Goal: Information Seeking & Learning: Check status

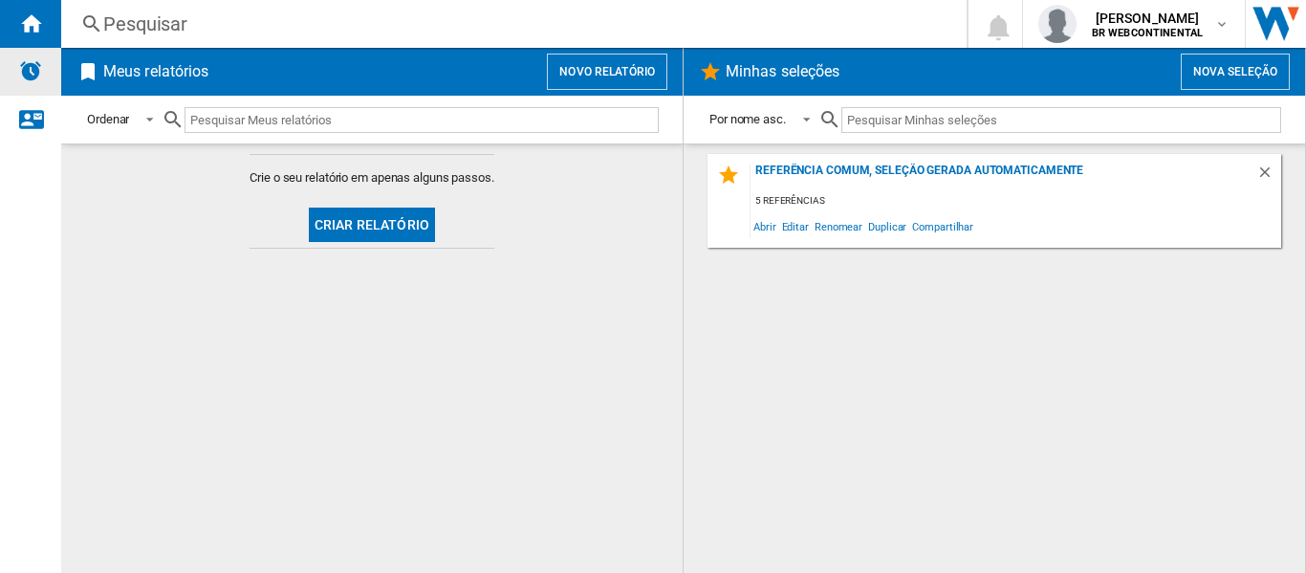
click at [37, 68] on img "Alertas" at bounding box center [30, 70] width 23 height 23
click at [40, 130] on div "Fale conosco" at bounding box center [30, 120] width 61 height 48
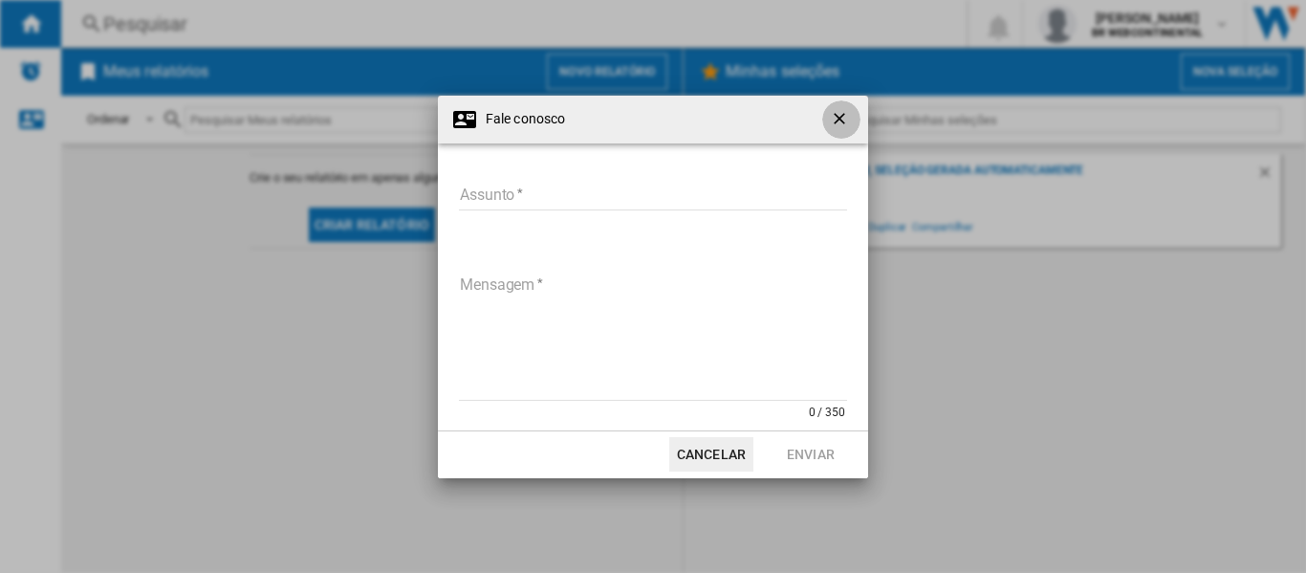
click at [850, 116] on ng-md-icon "getI18NText('BUTTONS.CLOSE_DIALOG')" at bounding box center [841, 120] width 23 height 23
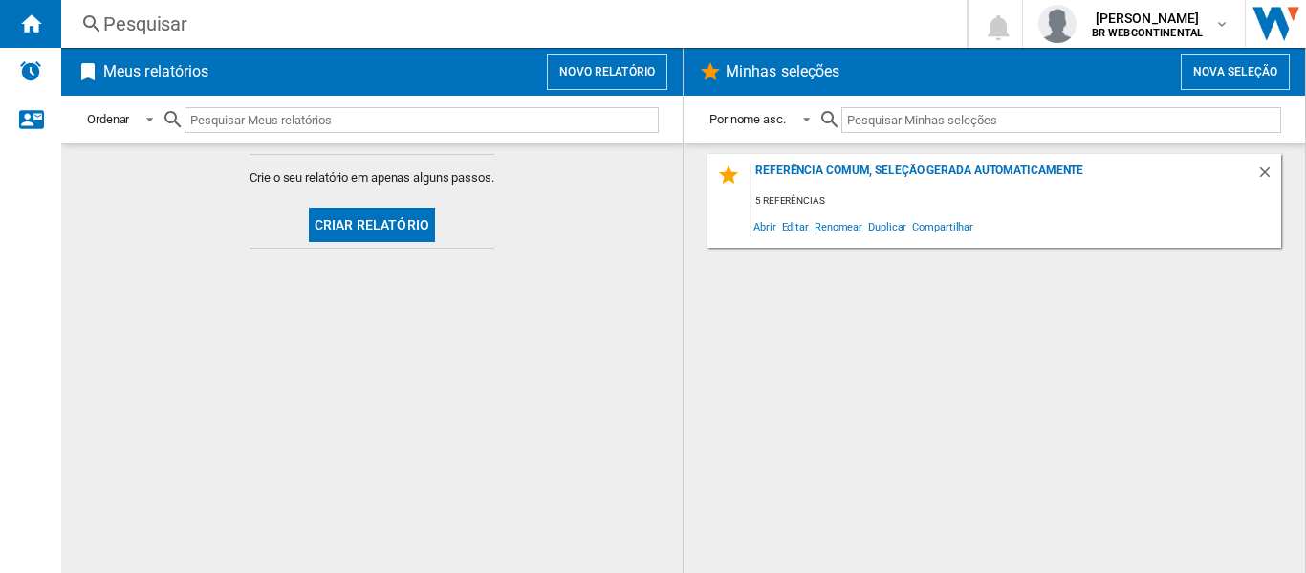
click at [936, 114] on input "text" at bounding box center [1061, 120] width 440 height 26
paste input "MKP006080000583 Smart TV Philips 50\ LED UHD 4K 50PUG7019 Bivolt" MKP0060800018…"
type input "MKP006080000583 Smart TV Philips 50\ LED UHD 4K 50PUG7019 Bivolt" MKP0060800018…"
click at [530, 115] on input "text" at bounding box center [422, 120] width 474 height 26
paste input "MKP006080000583 Smart TV Philips 50\ LED UHD 4K 50PUG7019 Bivolt" MKP0060800018…"
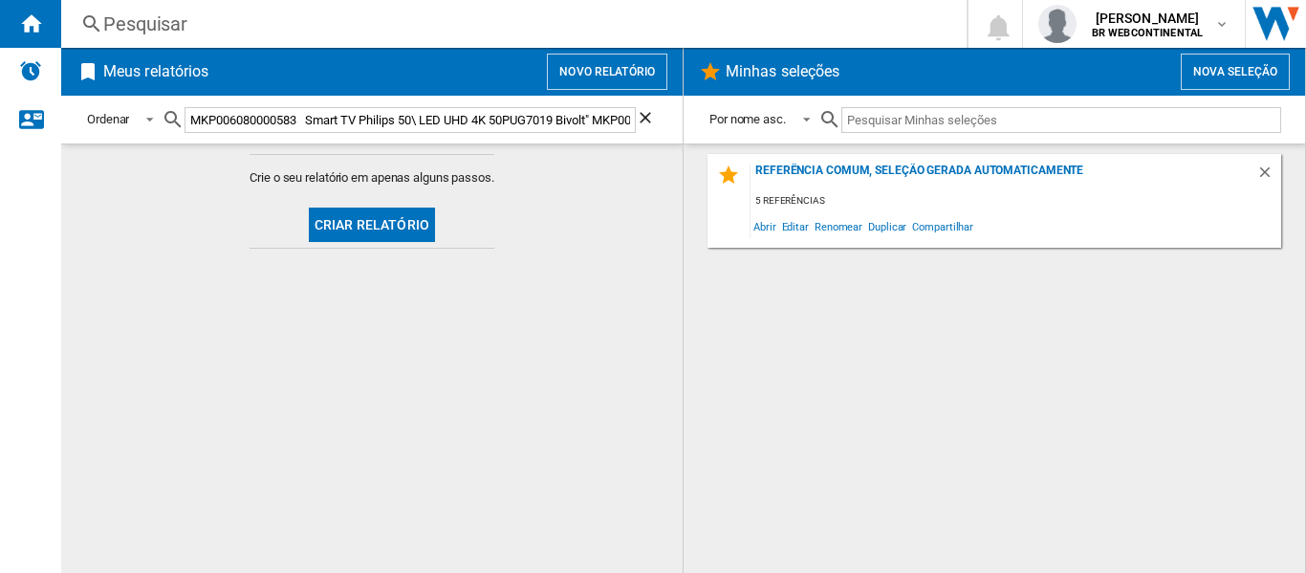
scroll to position [0, 2545]
drag, startPoint x: 210, startPoint y: 119, endPoint x: 709, endPoint y: 135, distance: 499.3
click at [709, 135] on div "Meus relatórios Novo relatório Ordenar Ordenar Por tipo de relatório Por nome a…" at bounding box center [683, 310] width 1245 height 525
type input "MKP006080000583 Smart TV Philips 50\ LED UHD 4K 50PUG7019 Bivolt" MKP0060800018…"
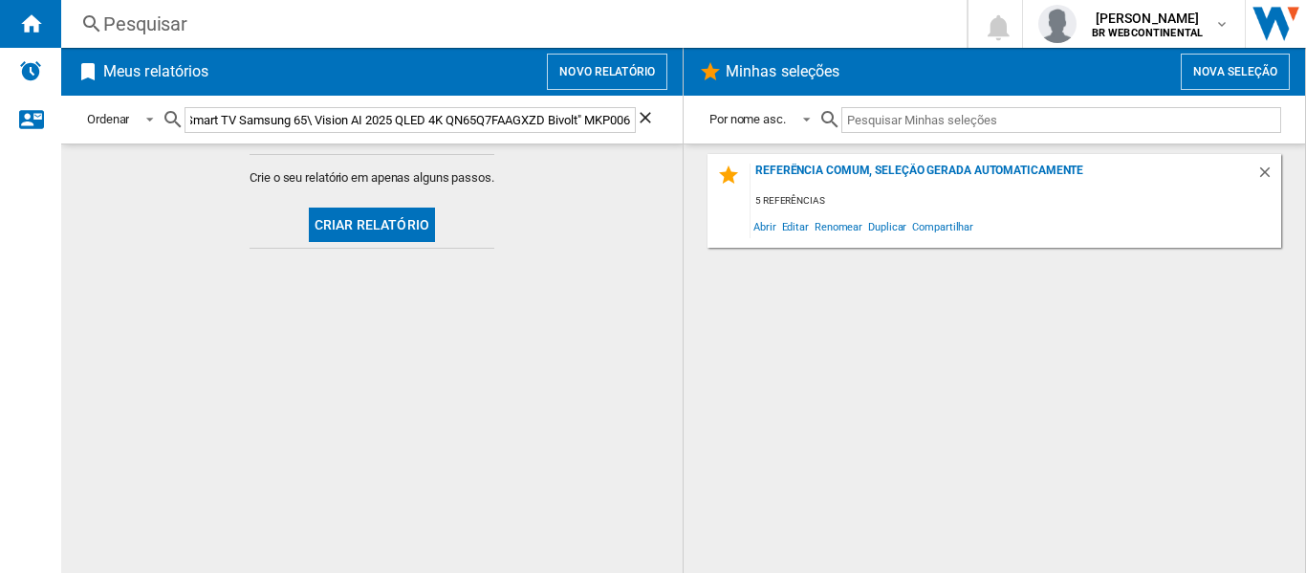
click at [645, 112] on ng-md-icon "Limpar busca" at bounding box center [647, 119] width 23 height 23
drag, startPoint x: 497, startPoint y: 104, endPoint x: 463, endPoint y: 120, distance: 37.7
click at [463, 120] on div at bounding box center [410, 120] width 497 height 45
click at [463, 120] on input "text" at bounding box center [422, 120] width 474 height 26
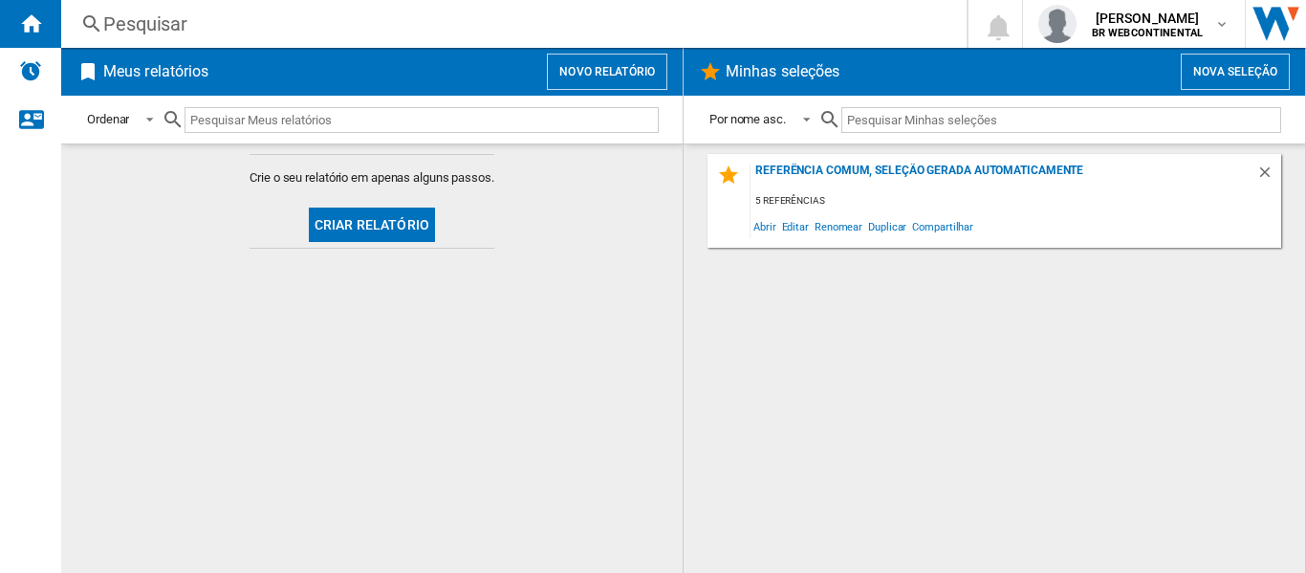
paste input "MKP006080000583 Smart TV Philips 50\ LED UHD 4K 50PUG7019 Bivolt" MKP0060800018…"
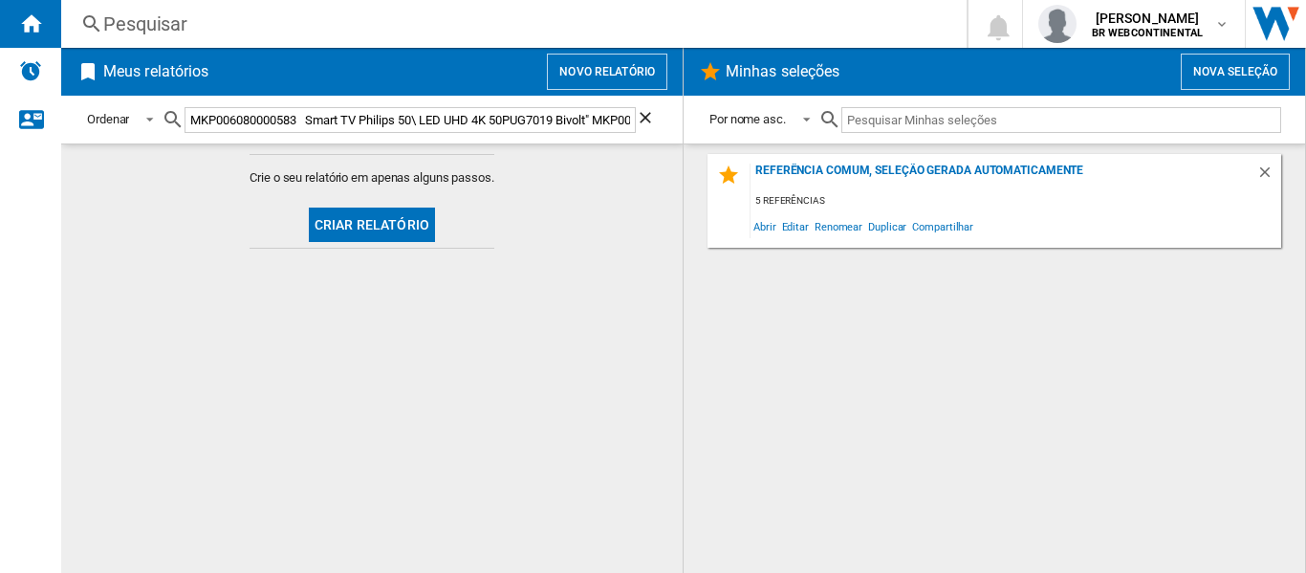
click at [294, 118] on input "MKP006080000583 Smart TV Philips 50\ LED UHD 4K 50PUG7019 Bivolt" MKP0060800018…" at bounding box center [410, 120] width 451 height 26
drag, startPoint x: 297, startPoint y: 119, endPoint x: 653, endPoint y: 135, distance: 356.0
click at [653, 135] on div "MKP006080000583 Smart TV Philips 50\ LED UHD 4K 50PUG7019 Bivolt" MKP0060800018…" at bounding box center [410, 120] width 497 height 45
click at [412, 117] on input "MKP006080000583 Smart TV Philips 50\ LED UHD 4K 50PUG7019 Bivolt" MKP0060800018…" at bounding box center [410, 120] width 451 height 26
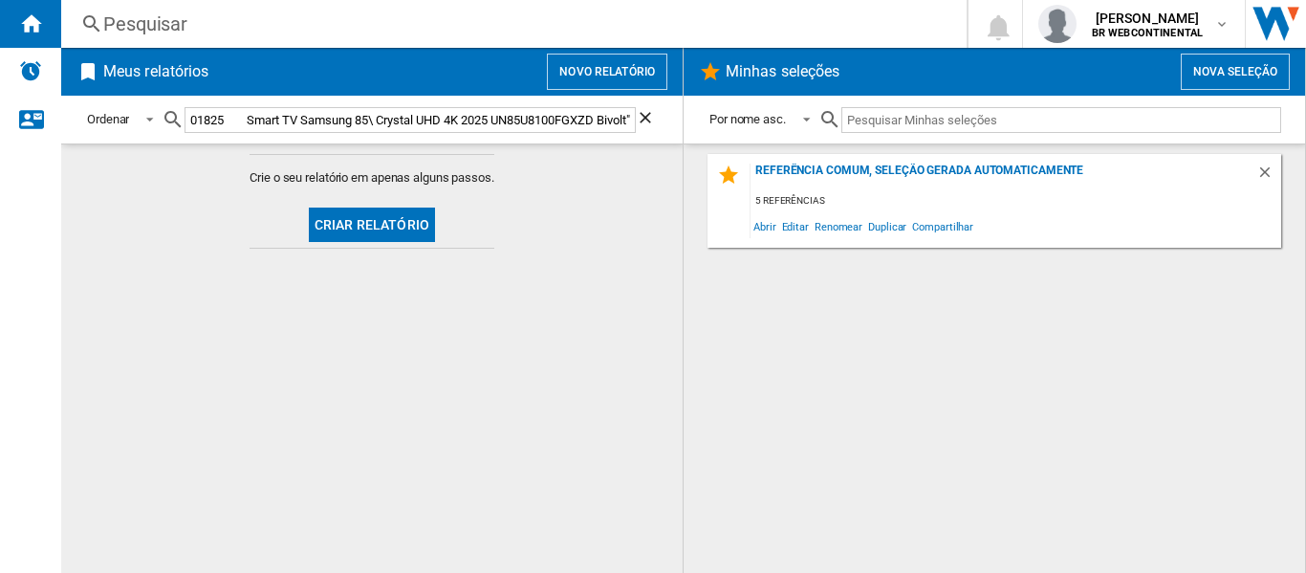
scroll to position [0, 110]
type input "MKP006080000583t" MKP006080001824 Smart TV Samsung 65\ Vision AI 2025 QLED 4K Q…"
click at [651, 122] on ng-md-icon "Limpar busca" at bounding box center [647, 119] width 23 height 23
click at [286, 114] on input "text" at bounding box center [422, 120] width 474 height 26
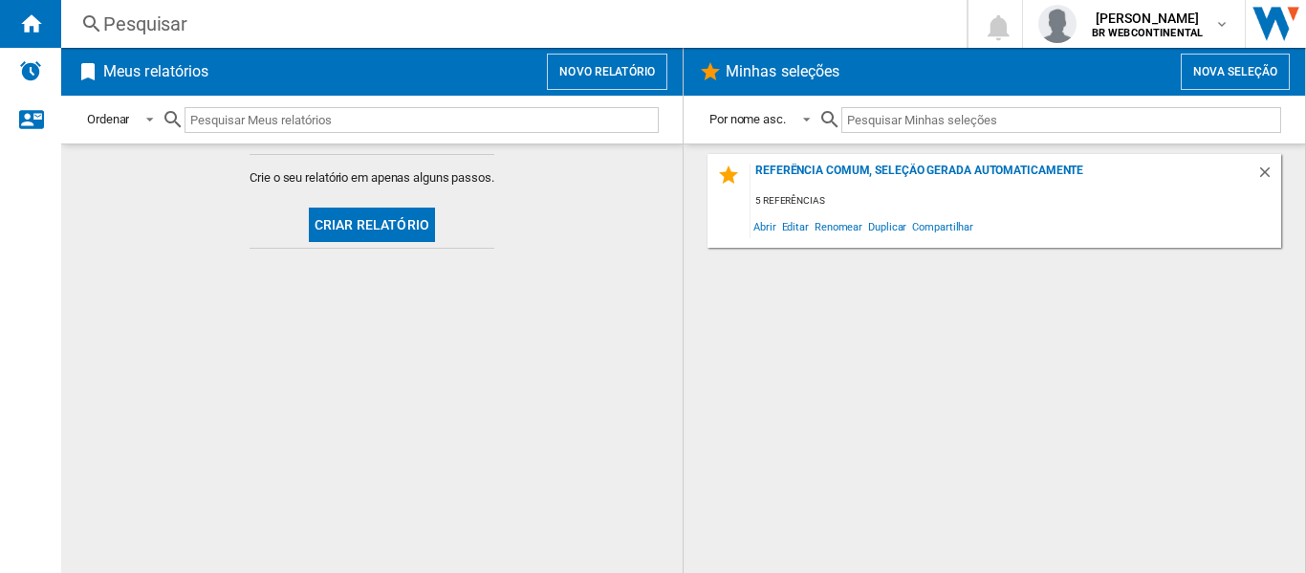
paste input "MKP006080000583"
type input "MKP006080000583"
click at [929, 117] on input "text" at bounding box center [1061, 120] width 440 height 26
paste input "MKP006080000583"
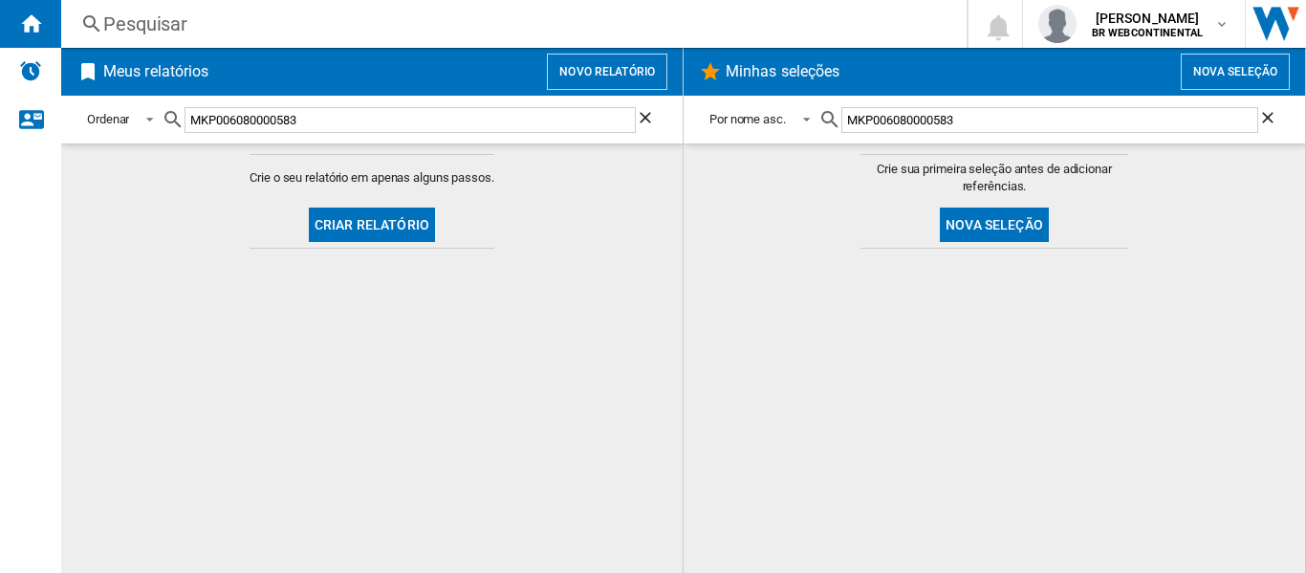
type input "MKP006080000583"
click at [1003, 234] on button "Nova seleção" at bounding box center [994, 224] width 109 height 34
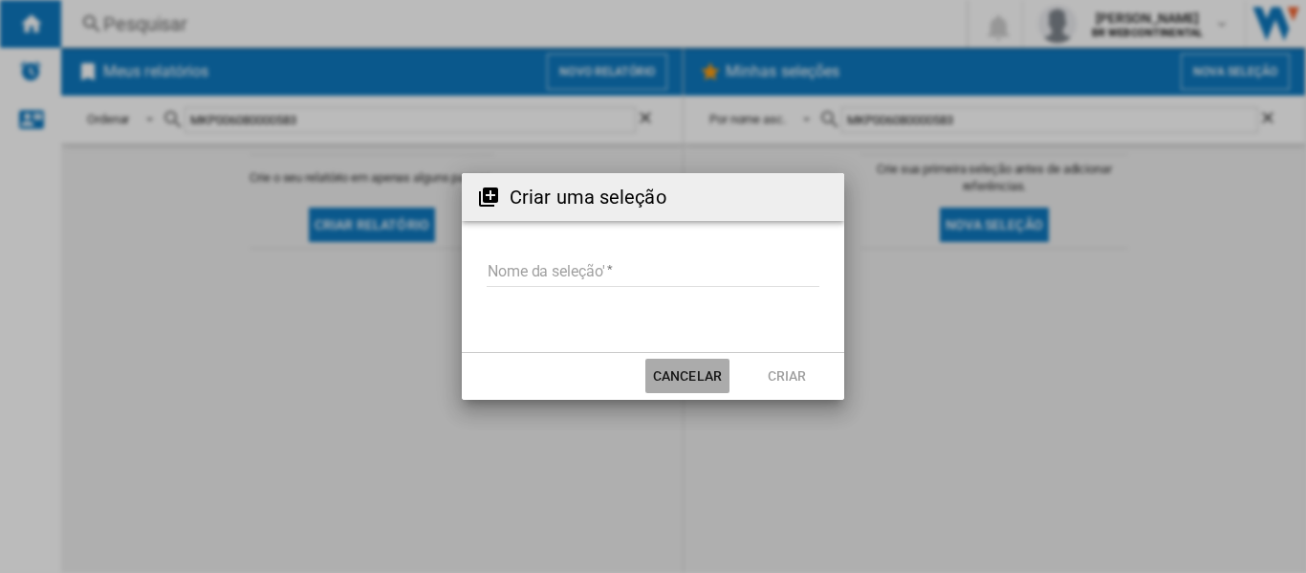
click at [673, 372] on button "Cancelar" at bounding box center [687, 376] width 84 height 34
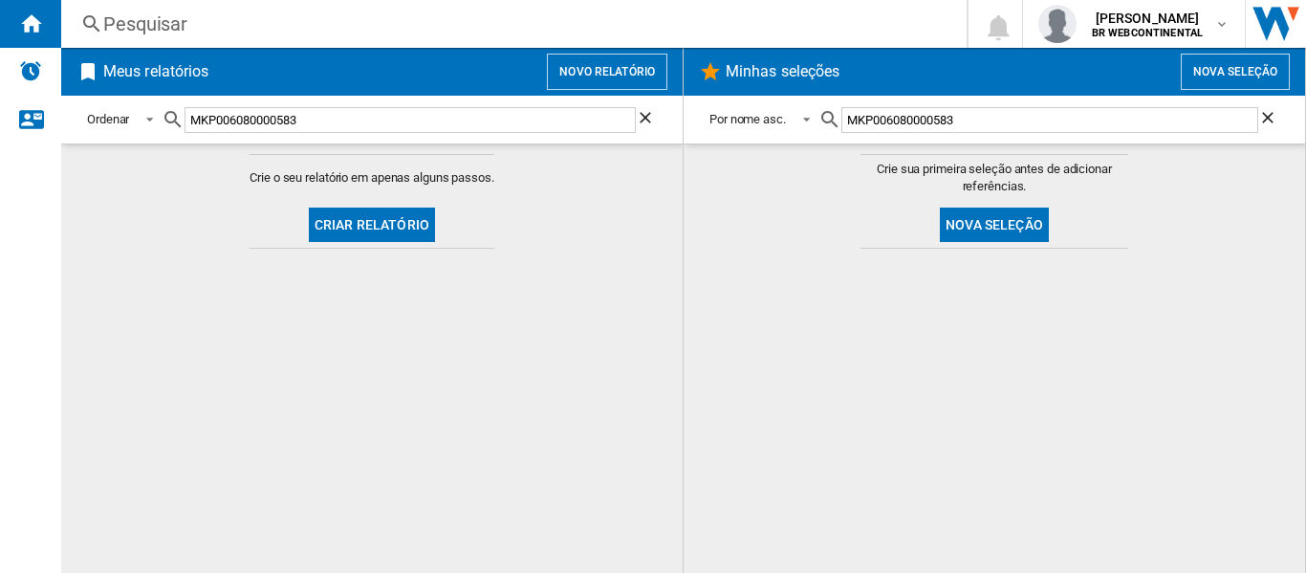
click at [132, 28] on div "Pesquisar" at bounding box center [510, 24] width 814 height 27
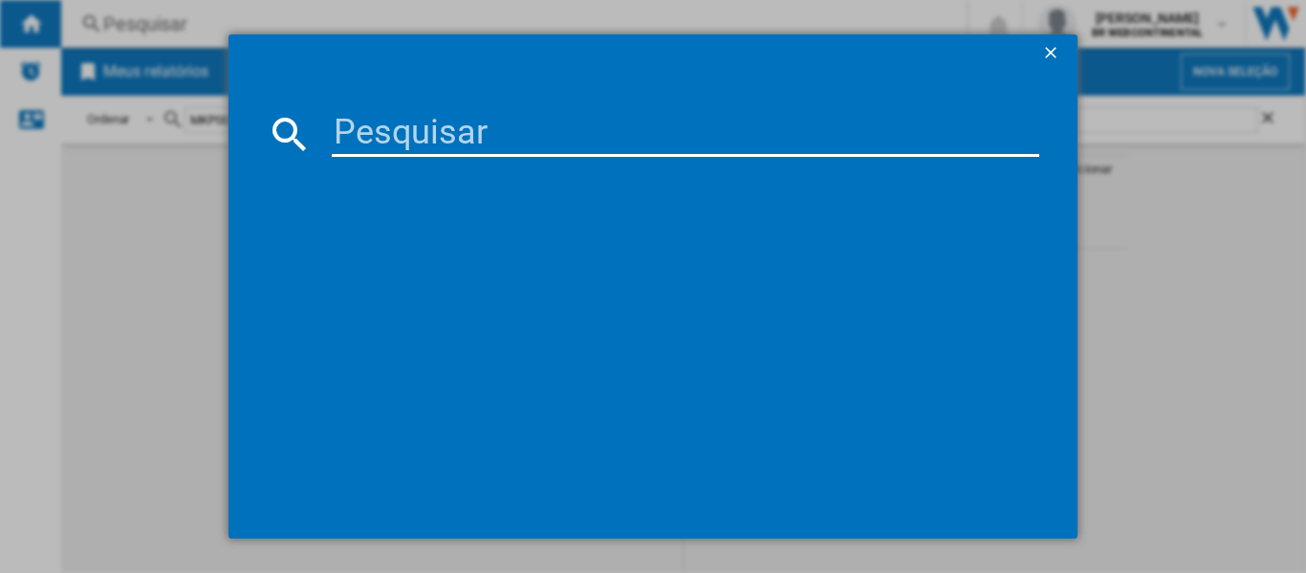
click at [438, 123] on input at bounding box center [686, 134] width 708 height 46
paste input "MKP006080000583"
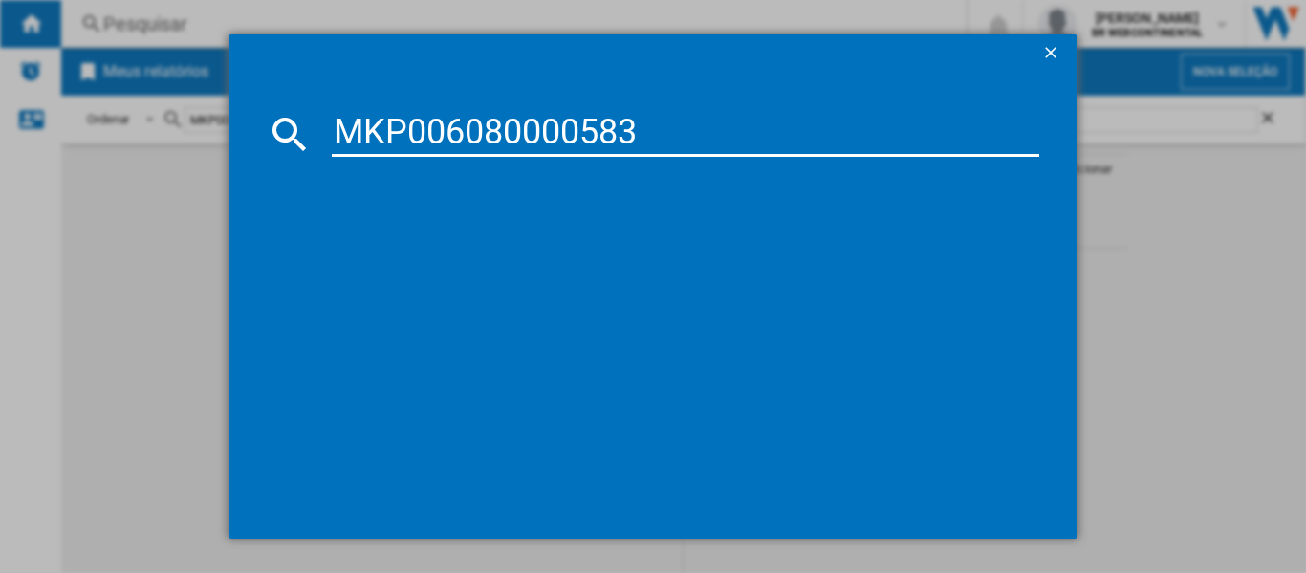
type input "MKP006080000583"
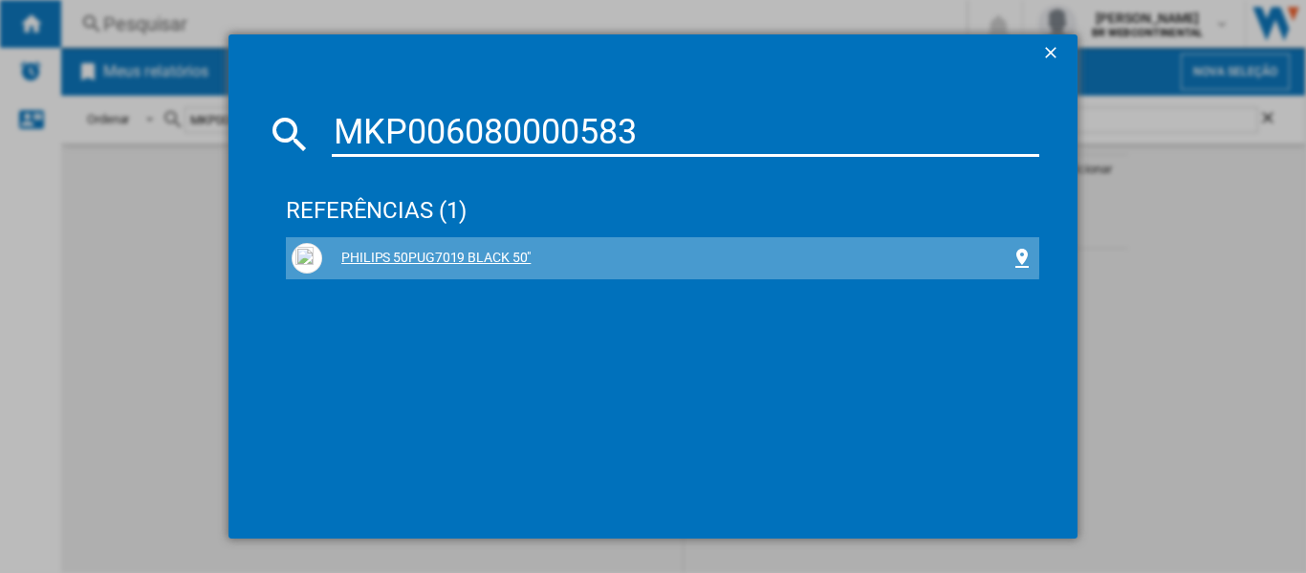
click at [457, 253] on div "PHILIPS 50PUG7019 BLACK 50"" at bounding box center [666, 258] width 688 height 19
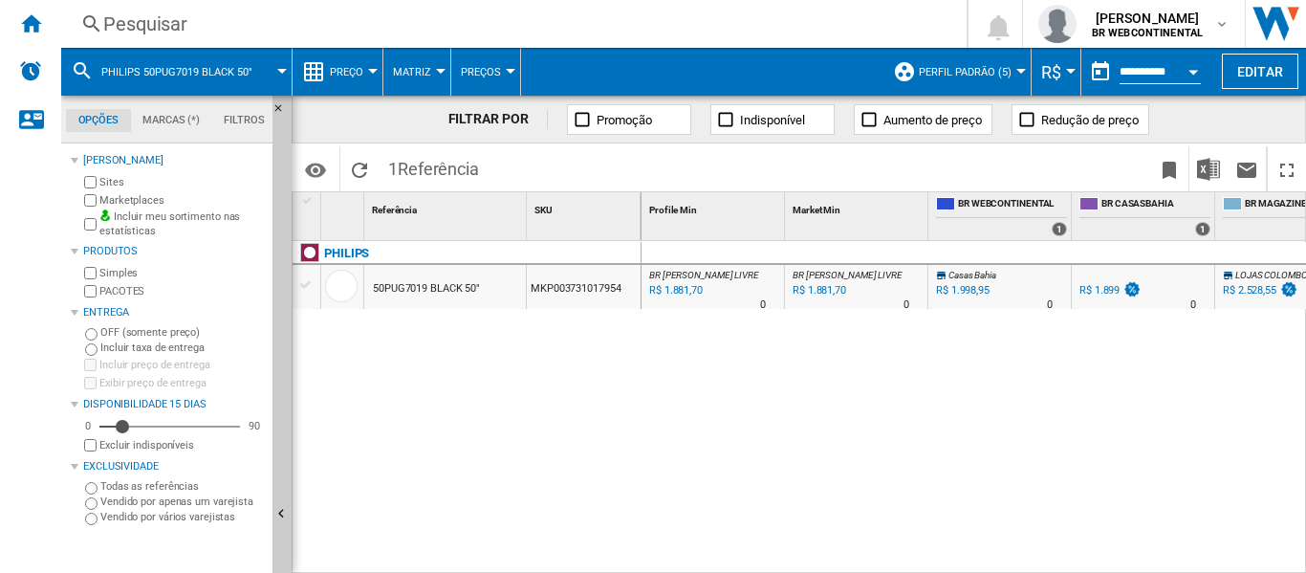
click at [148, 16] on div "Pesquisar" at bounding box center [510, 24] width 814 height 27
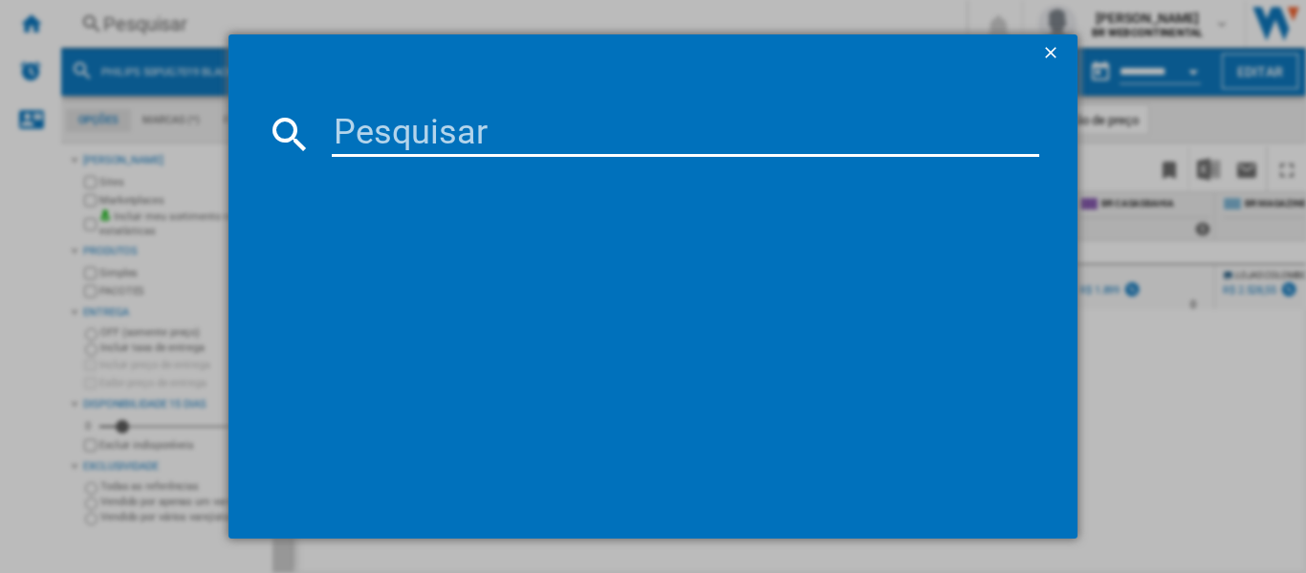
paste input "MKP006080000583 MKP006080001807 MKP006080001808 MKP006080001809 MKP006080001824…"
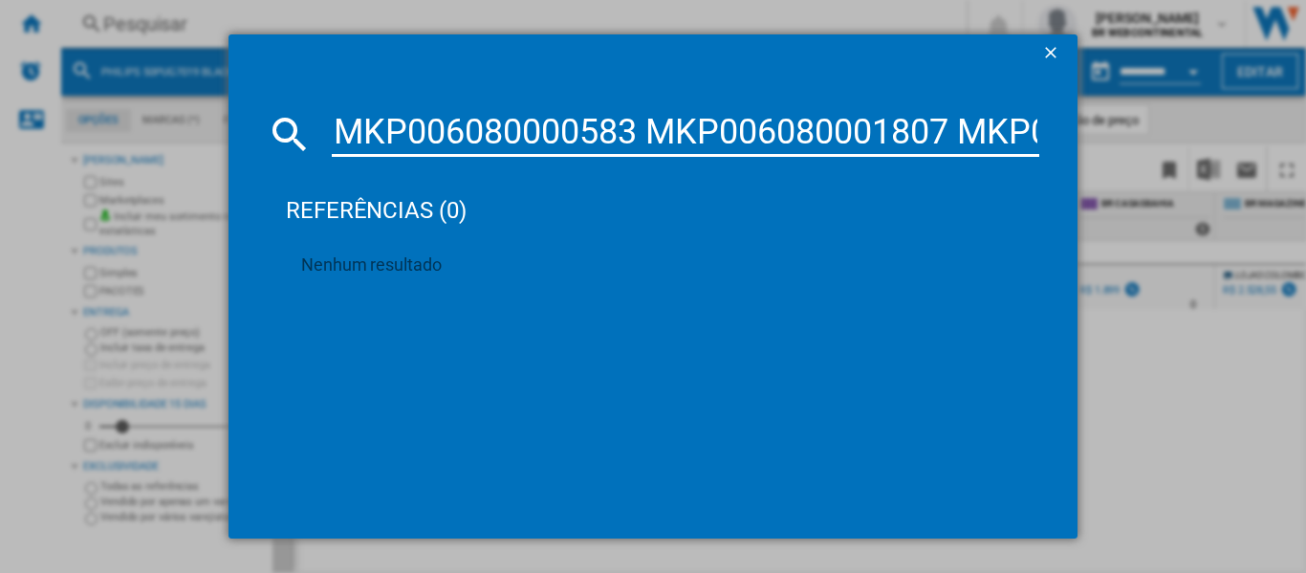
click at [639, 136] on input "MKP006080000583 MKP006080001807 MKP006080001808 MKP006080001809 MKP006080001824…" at bounding box center [686, 134] width 708 height 46
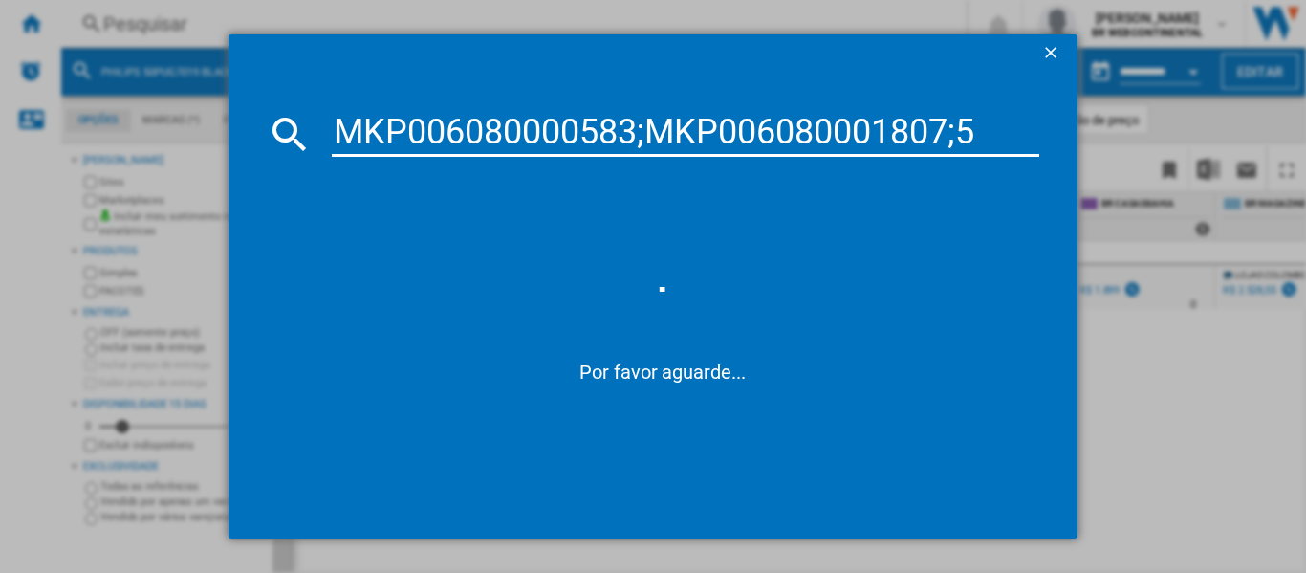
type input "MKP006080000583;MKP006080001807;"
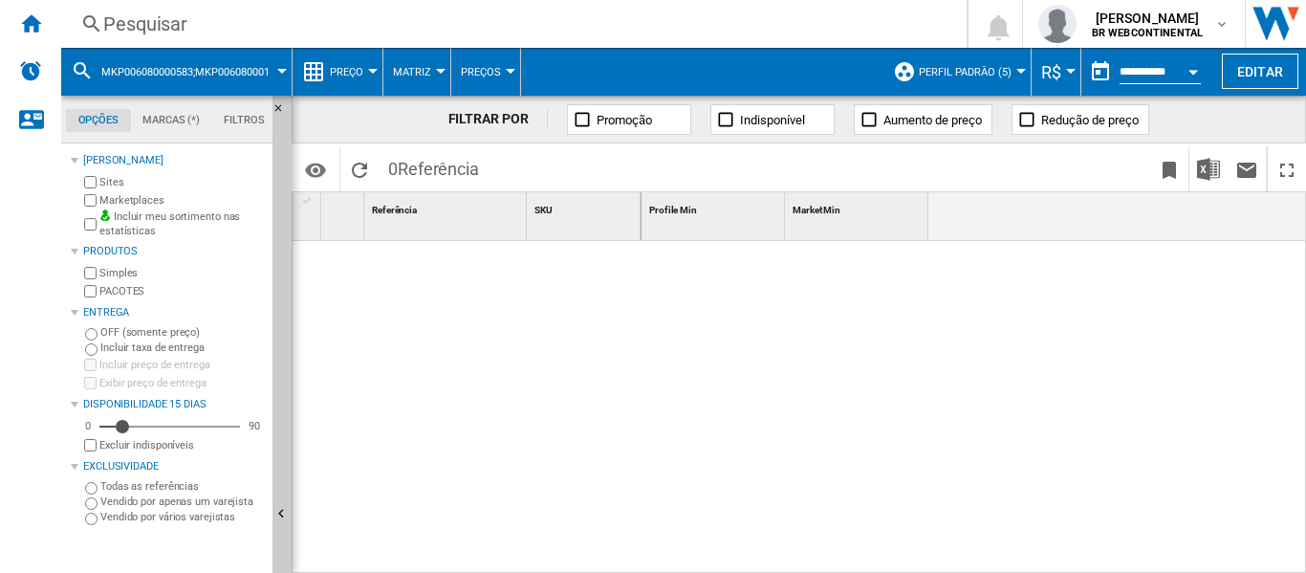
click at [168, 59] on button "MKP006080000583;MKP006080001807;" at bounding box center [194, 72] width 186 height 48
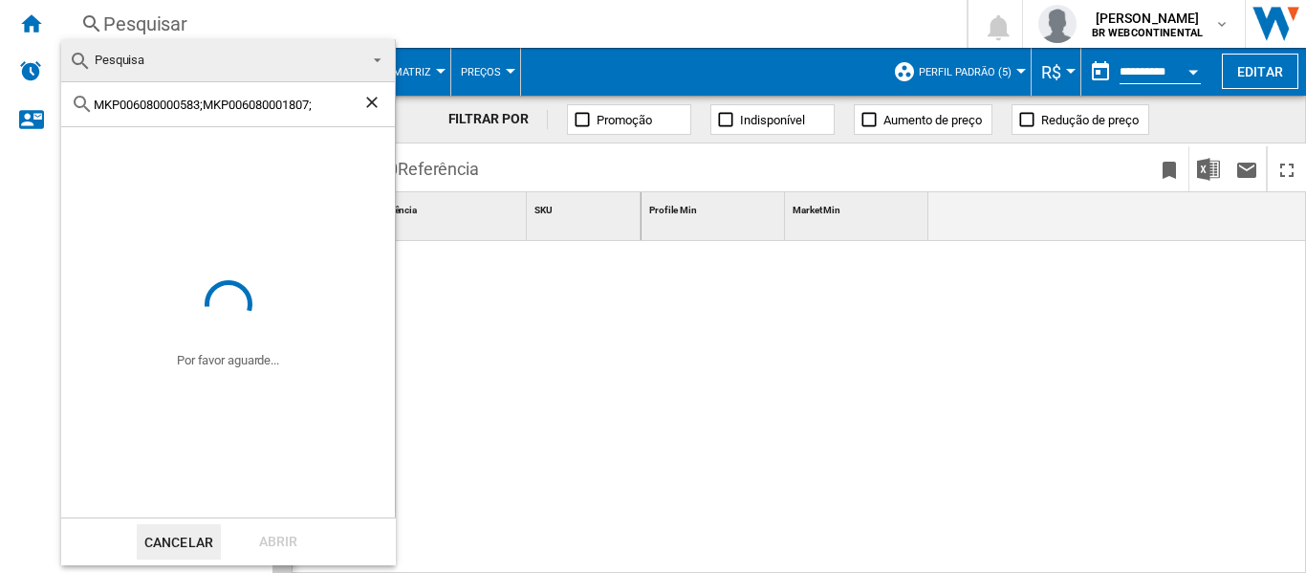
click at [206, 102] on input "MKP006080000583;MKP006080001807;" at bounding box center [228, 105] width 269 height 14
type input "MKP006080000583MKP006080001807;"
click at [184, 19] on md-backdrop at bounding box center [653, 286] width 1306 height 573
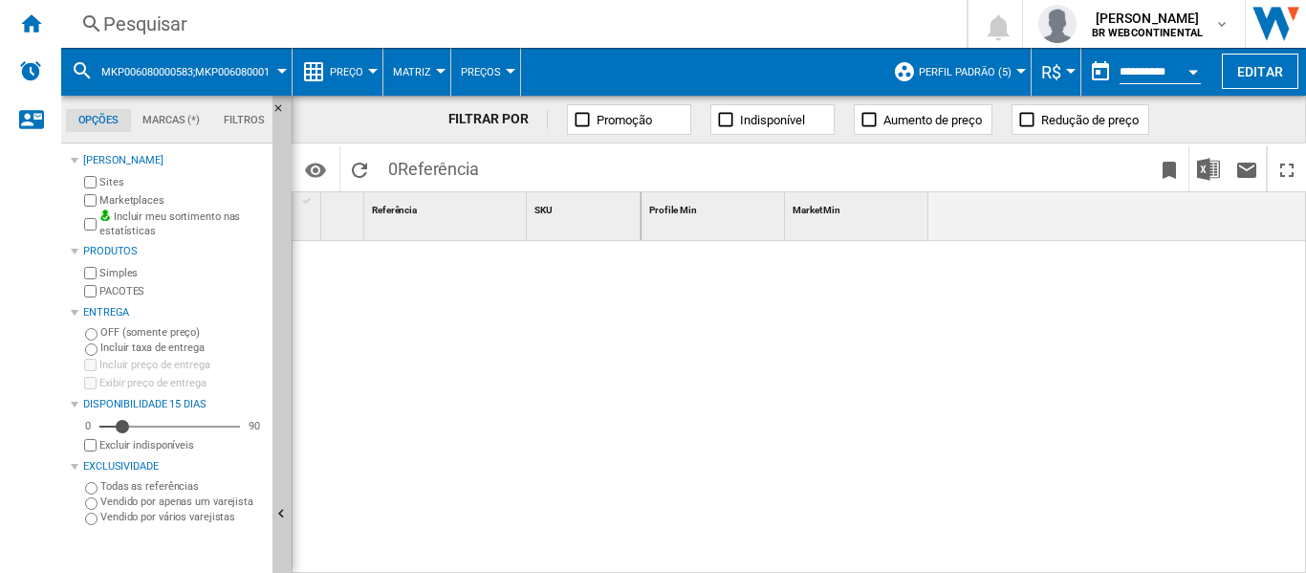
click at [145, 19] on div "Pesquisar" at bounding box center [510, 24] width 814 height 27
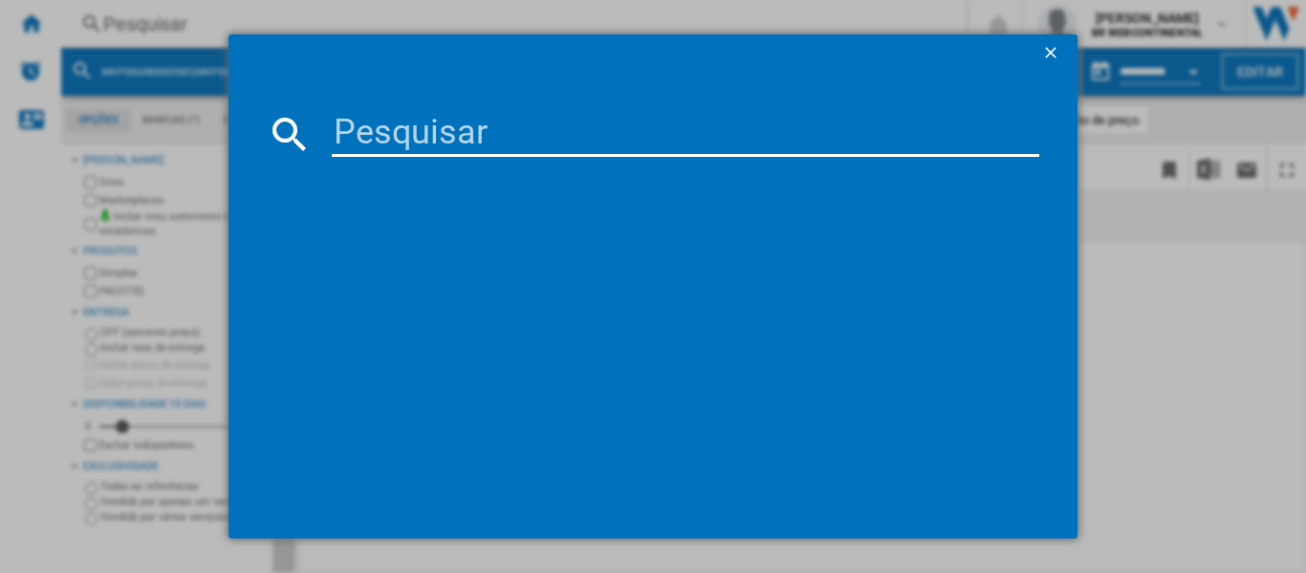
click at [511, 127] on input at bounding box center [686, 134] width 708 height 46
type input "2599.00 2399.90 3199.90 2099.90 5099.90 9199.00"
paste input "MKP006080000583 MKP006080001807"
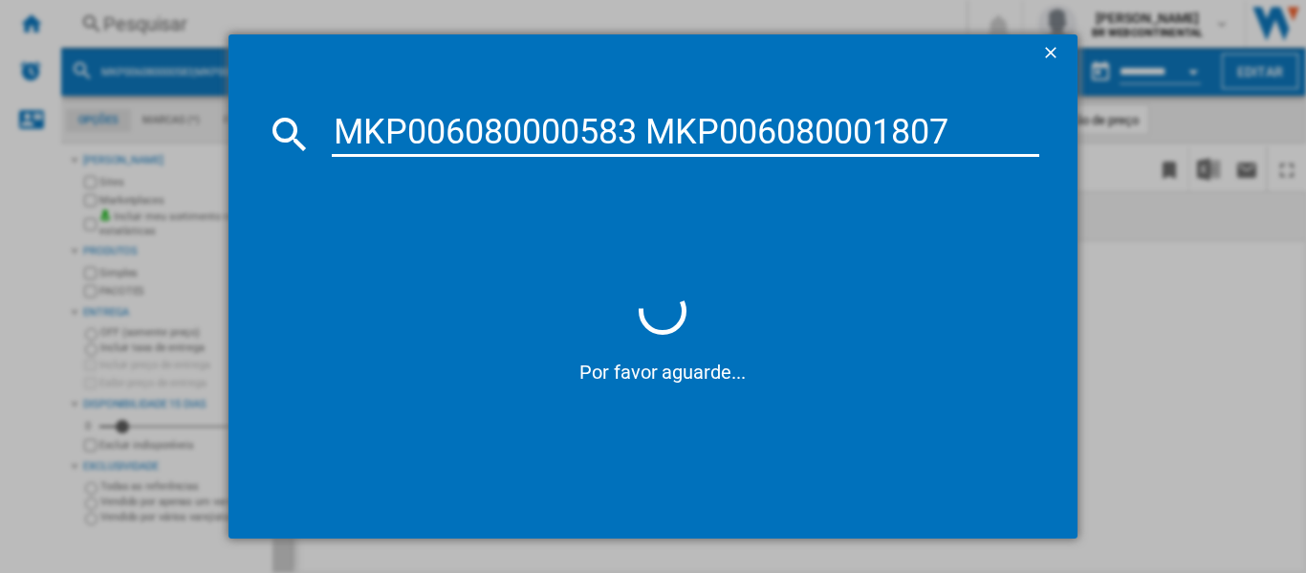
click at [640, 136] on input "MKP006080000583 MKP006080001807" at bounding box center [686, 134] width 708 height 46
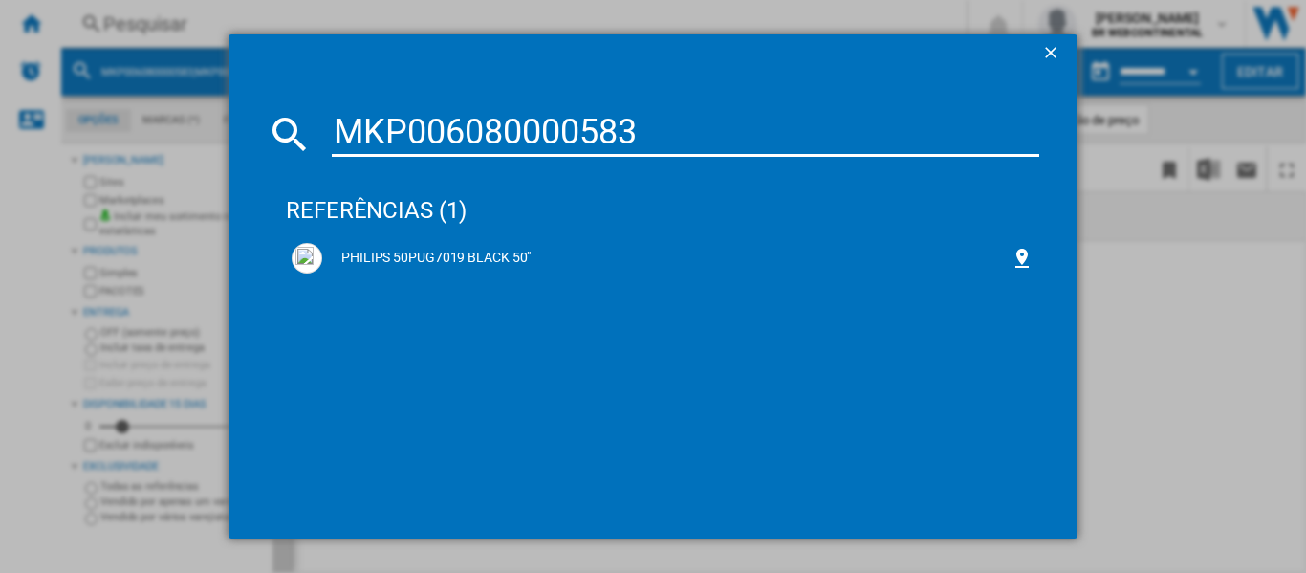
click at [687, 134] on input "MKP006080000583" at bounding box center [686, 134] width 708 height 46
paste input "1825"
type input "MKP006080001825"
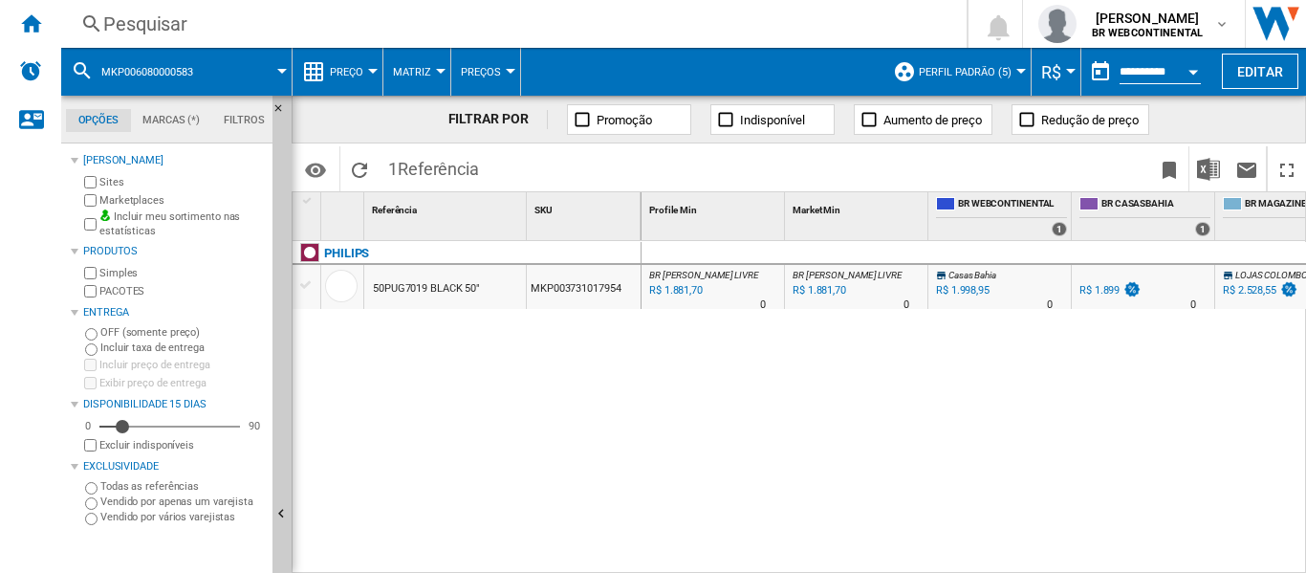
click at [169, 23] on div "Pesquisar" at bounding box center [510, 24] width 814 height 27
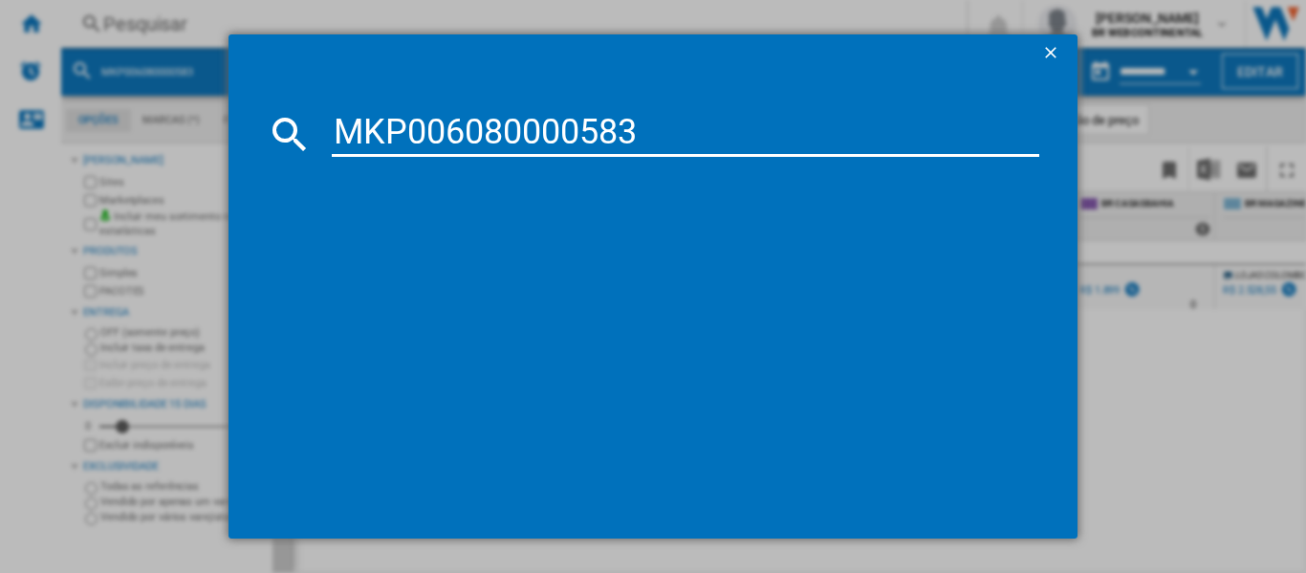
type input "MKP006080000583"
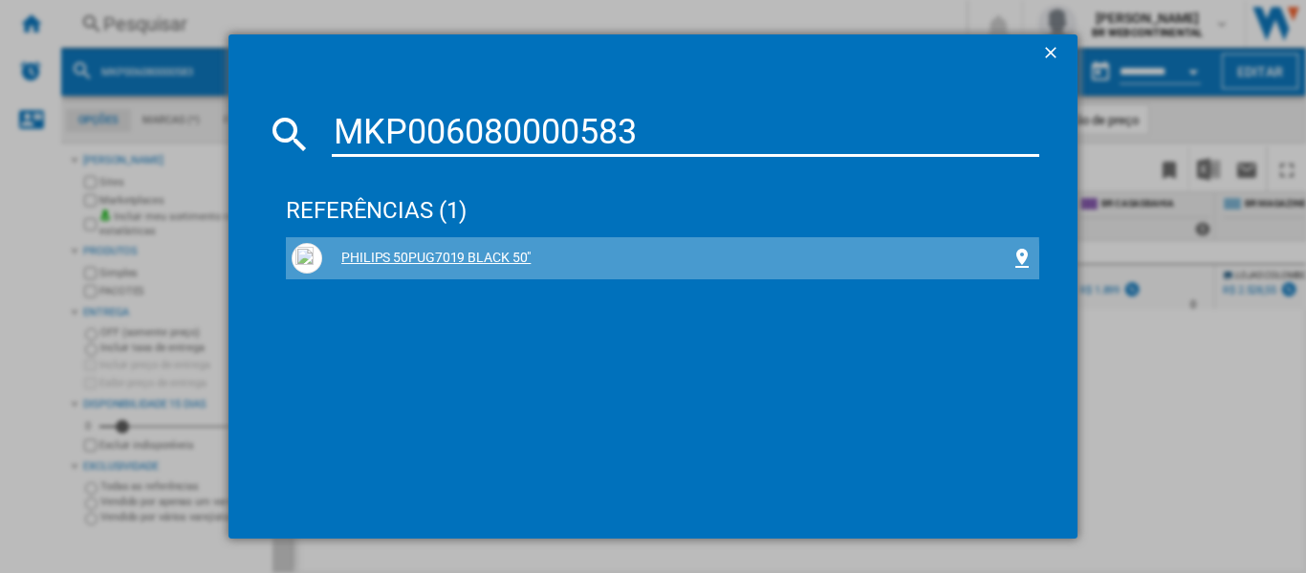
click at [507, 263] on div "PHILIPS 50PUG7019 BLACK 50"" at bounding box center [666, 258] width 688 height 19
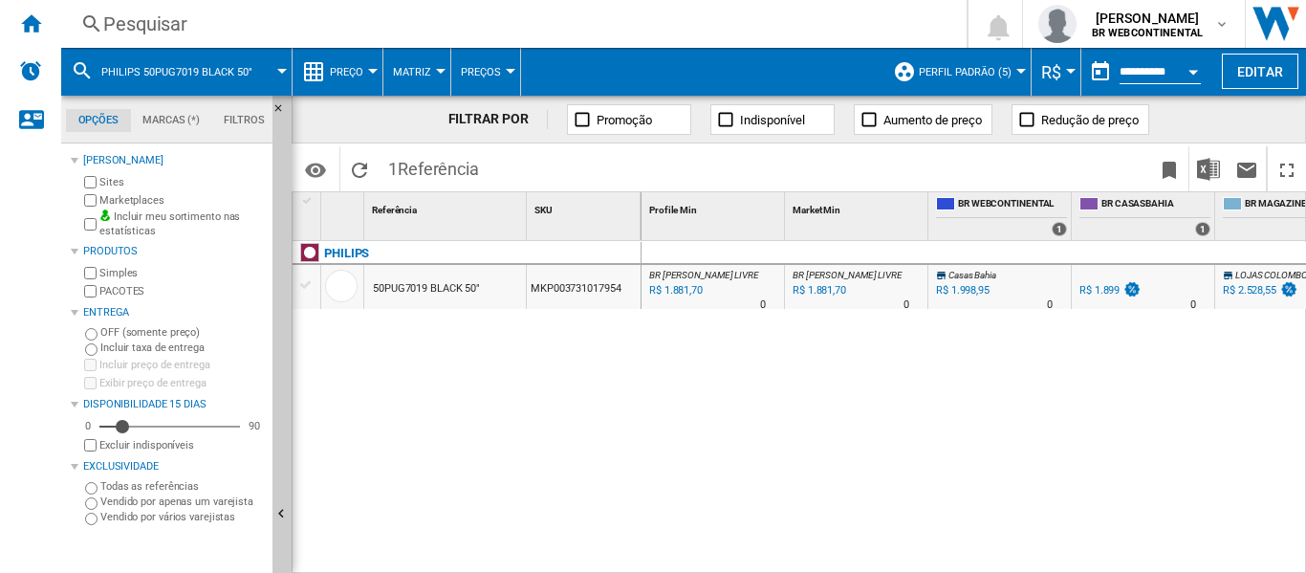
click at [196, 31] on div "Pesquisar" at bounding box center [510, 24] width 814 height 27
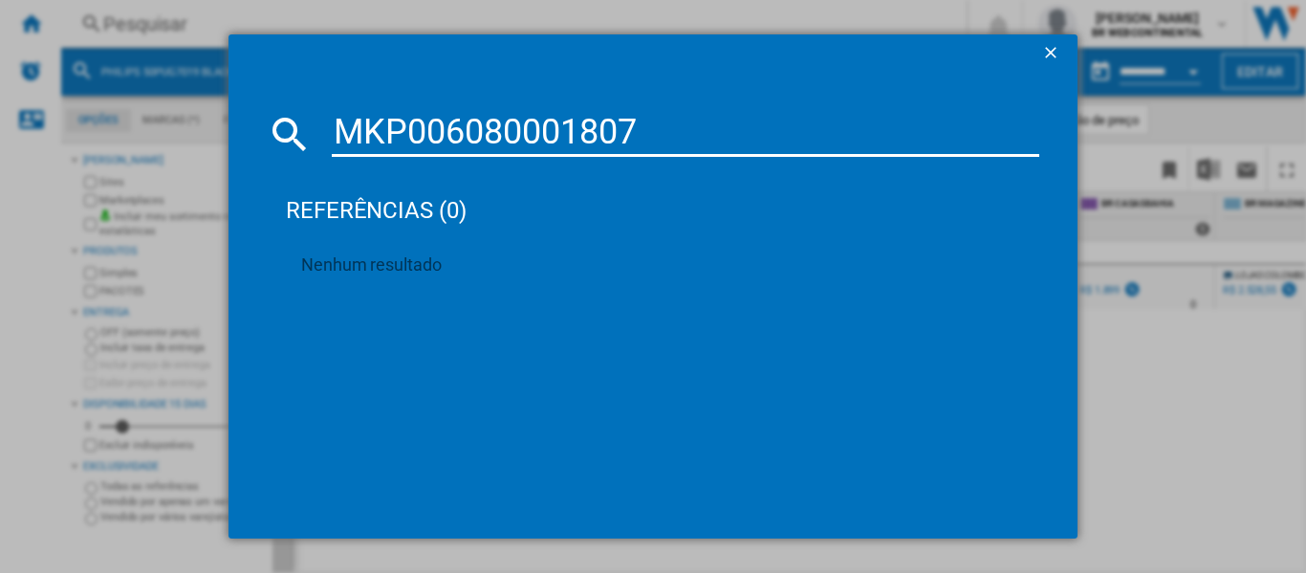
click at [710, 142] on input "MKP006080001807" at bounding box center [686, 134] width 708 height 46
paste input "Smart TV Samsung 43\ Crystal UHD 4K 2025 UN43U8100FGXZD Bivolt""
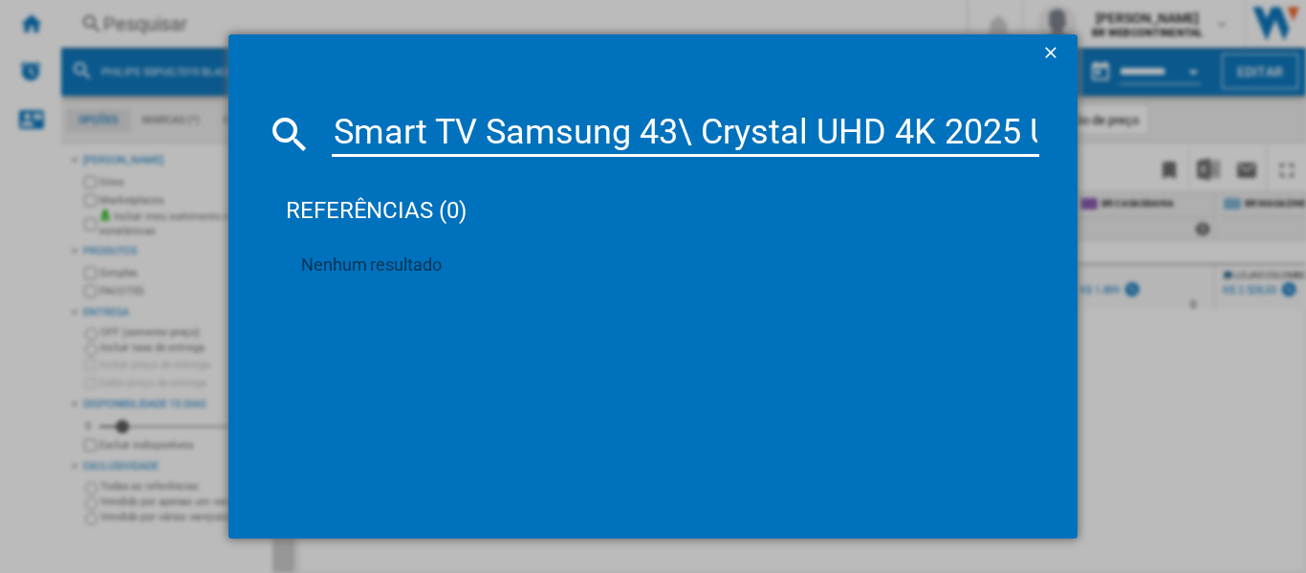
scroll to position [0, 389]
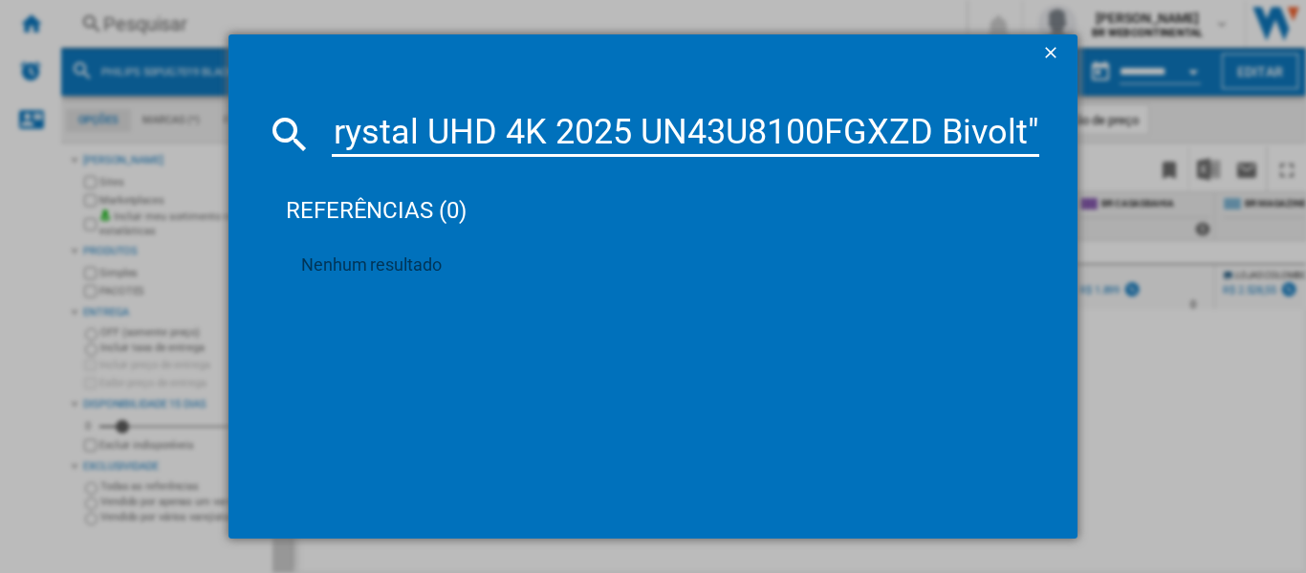
type input "Smart TV Samsung 43\ Crystal UHD 4K 2025 UN43U8100FGXZD Bivolt""
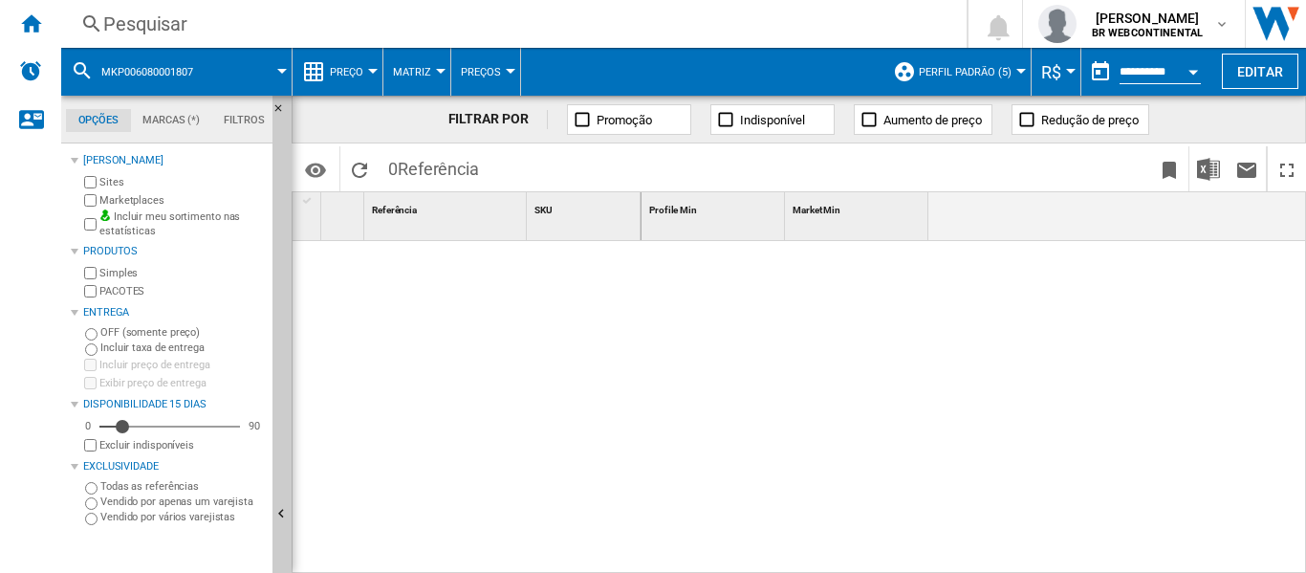
click at [163, 24] on div "Pesquisar" at bounding box center [510, 24] width 814 height 27
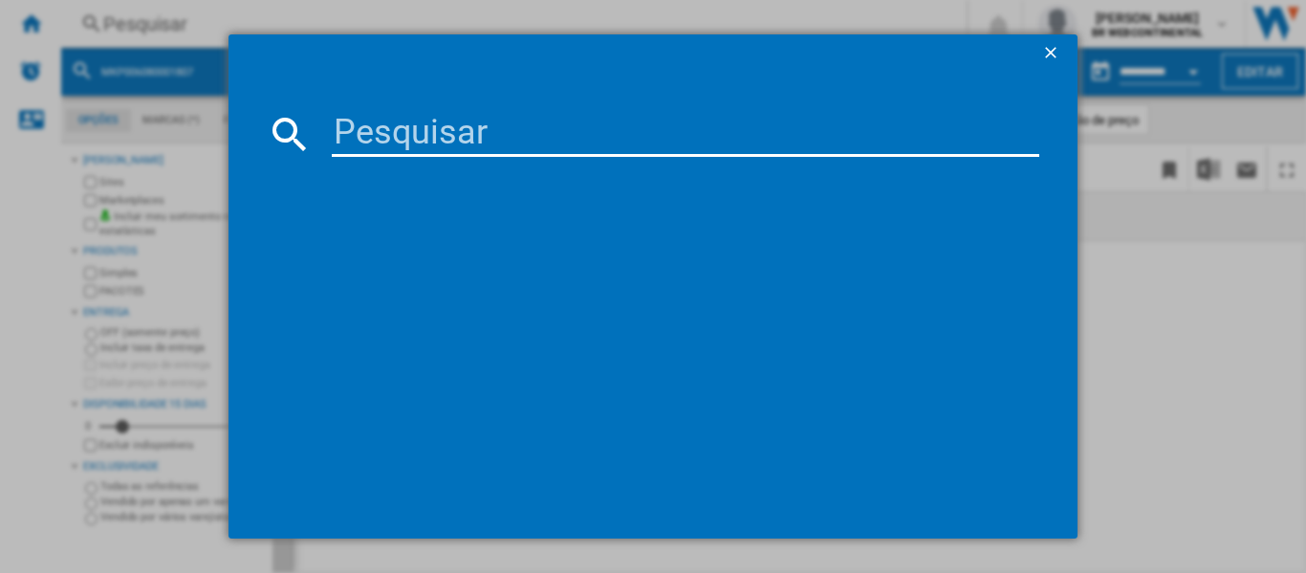
paste input "UN43U8100FGXZD"
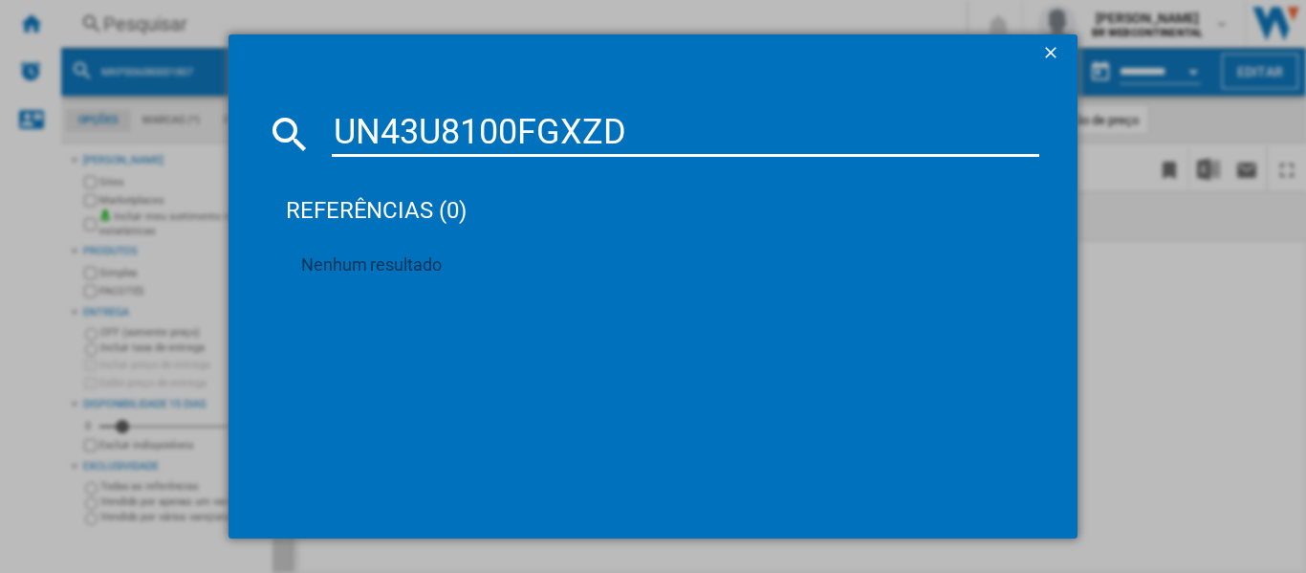
click at [662, 111] on input "UN43U8100FGXZD" at bounding box center [686, 134] width 708 height 46
paste input "MKP006080001808"
type input "MKP006080001808"
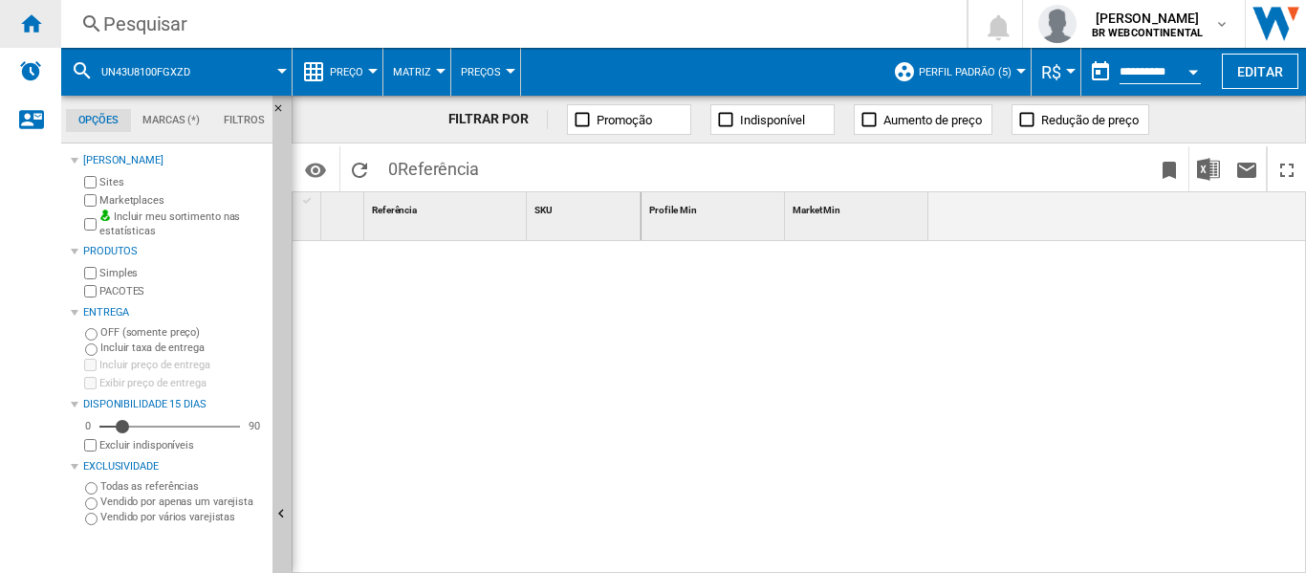
click at [27, 24] on ng-md-icon "Início" at bounding box center [30, 22] width 23 height 23
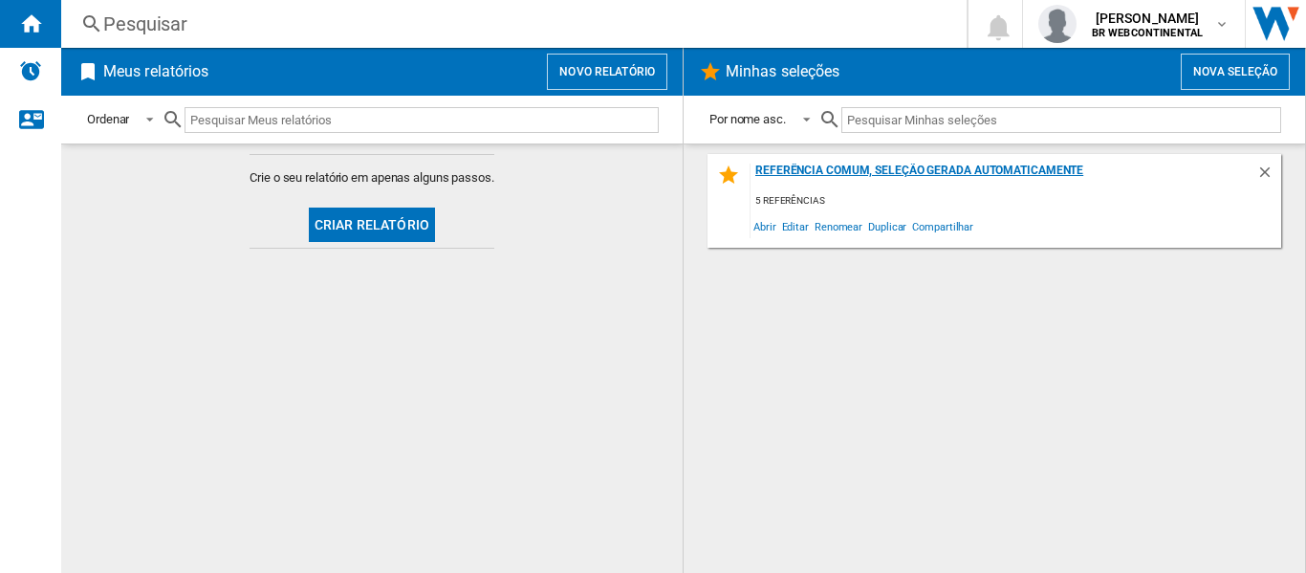
click at [902, 182] on div "Referência comum, seleção gerada automaticamente" at bounding box center [1004, 176] width 506 height 26
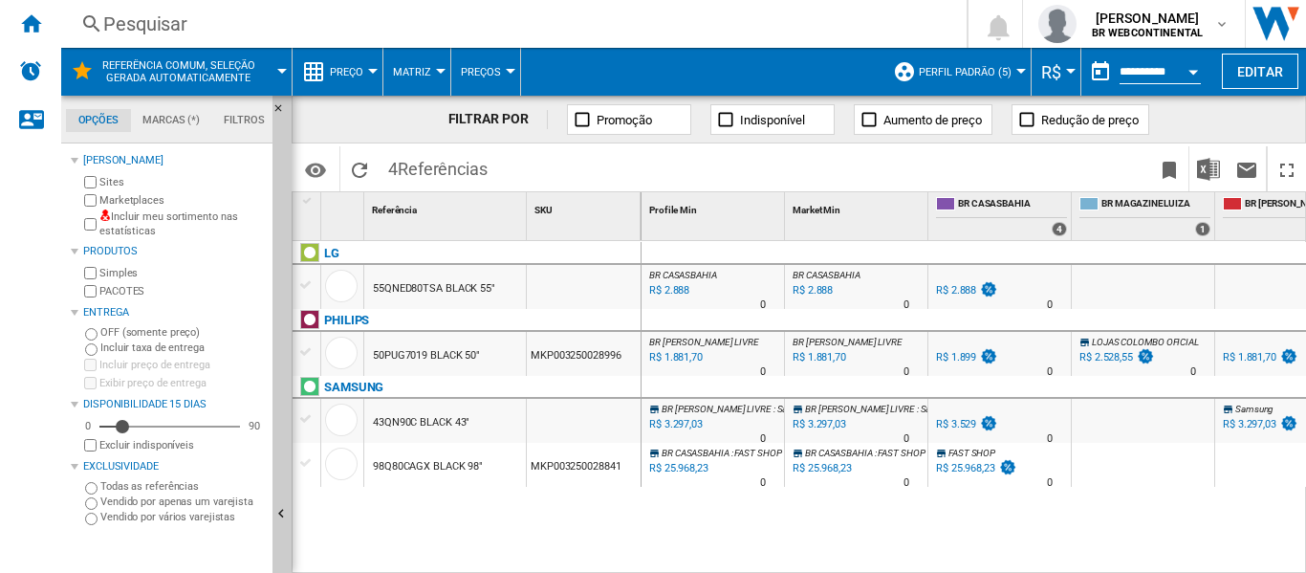
click at [436, 64] on button "Matriz" at bounding box center [417, 72] width 48 height 48
click at [410, 166] on span "Ranking" at bounding box center [425, 164] width 52 height 17
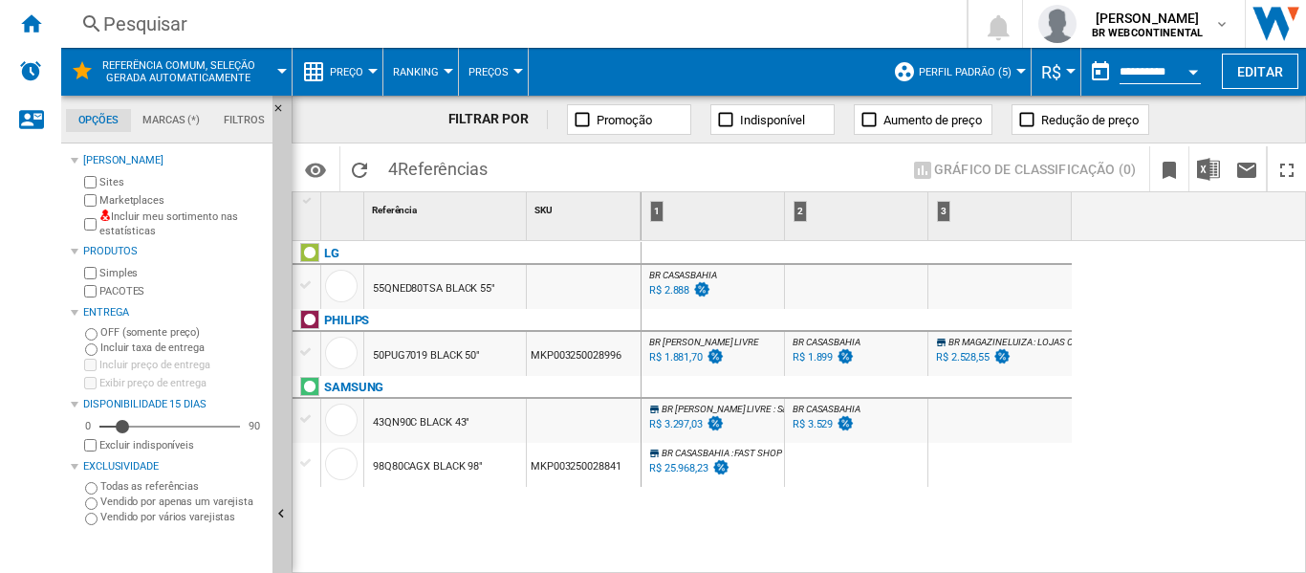
click at [519, 66] on md-menu "Preços Preços Lacunas Vendido" at bounding box center [494, 72] width 70 height 48
click at [516, 71] on div at bounding box center [518, 71] width 10 height 5
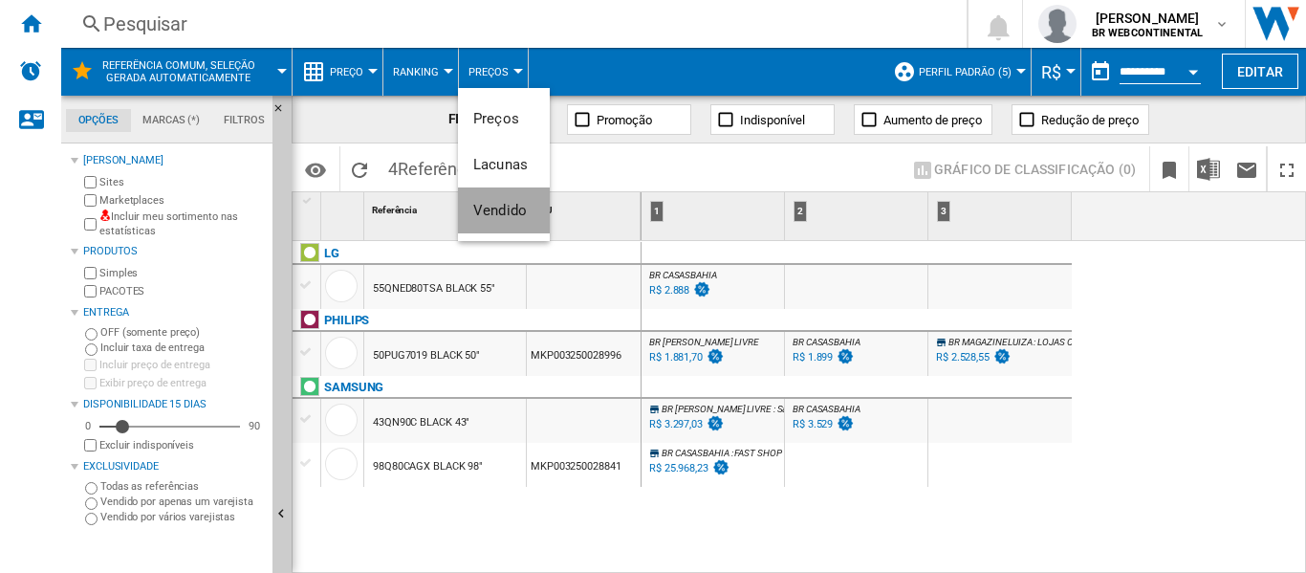
click at [493, 195] on button "Vendido" at bounding box center [504, 210] width 92 height 46
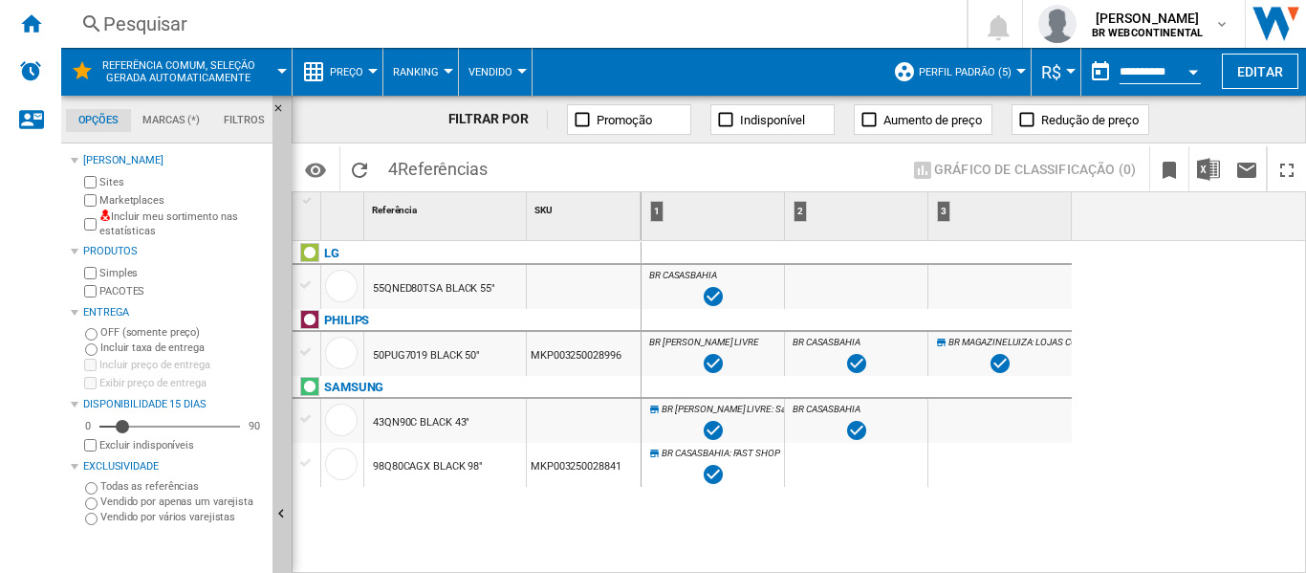
click at [449, 69] on div at bounding box center [449, 71] width 10 height 5
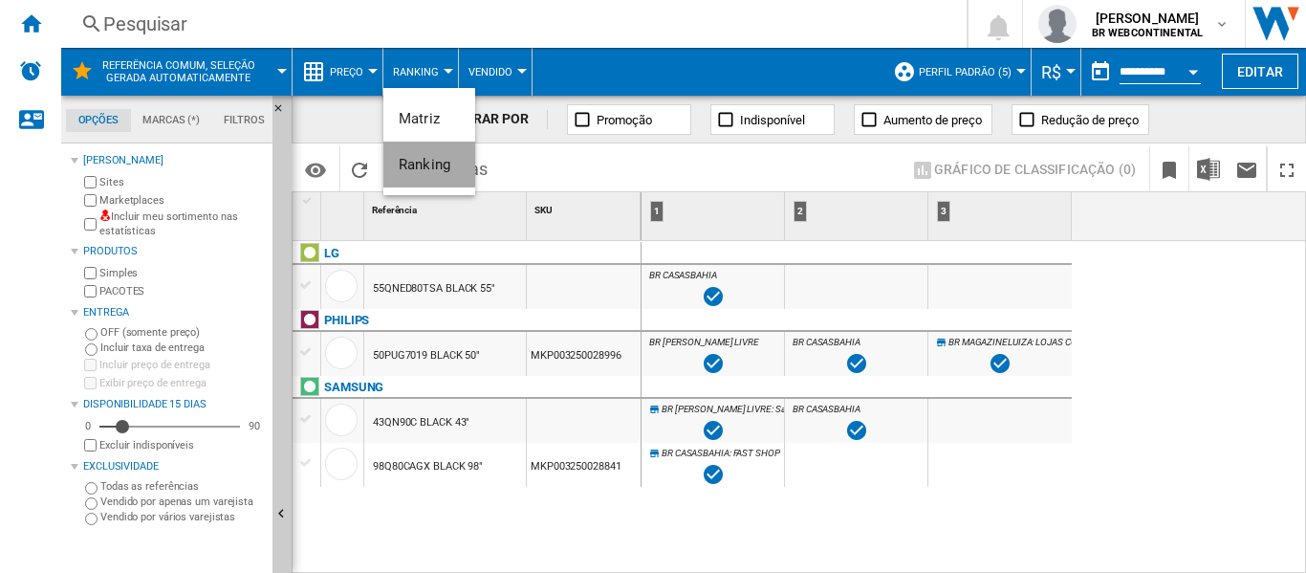
click at [412, 161] on span "Ranking" at bounding box center [425, 164] width 52 height 17
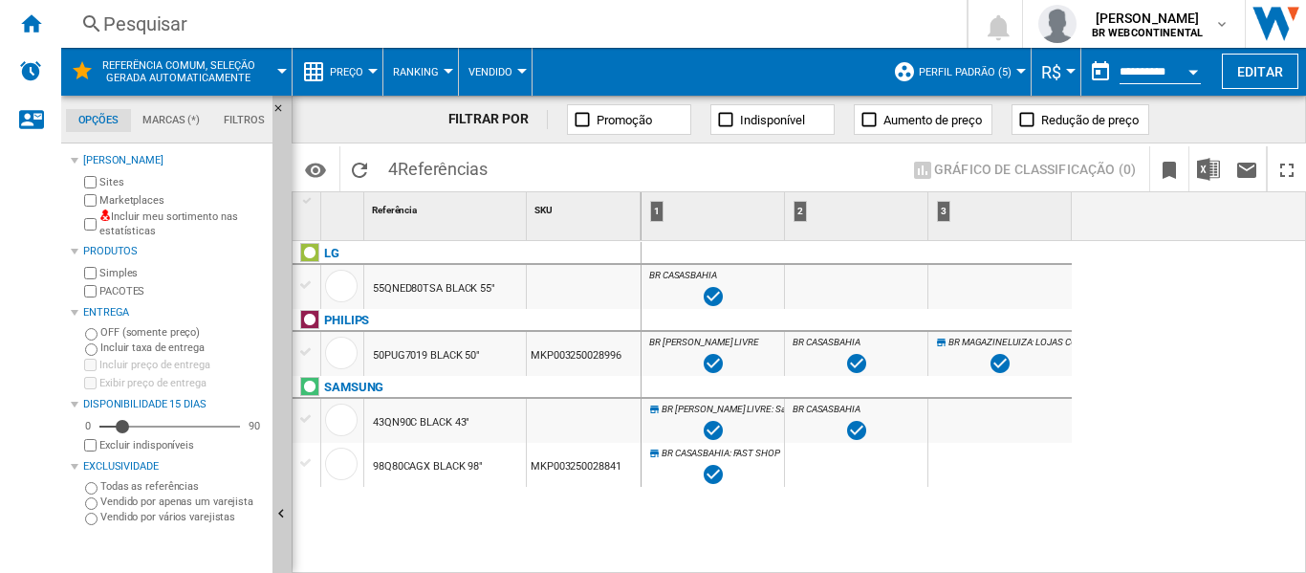
click at [527, 68] on md-menu "Vendido" at bounding box center [496, 72] width 74 height 48
click at [522, 69] on div at bounding box center [522, 71] width 10 height 5
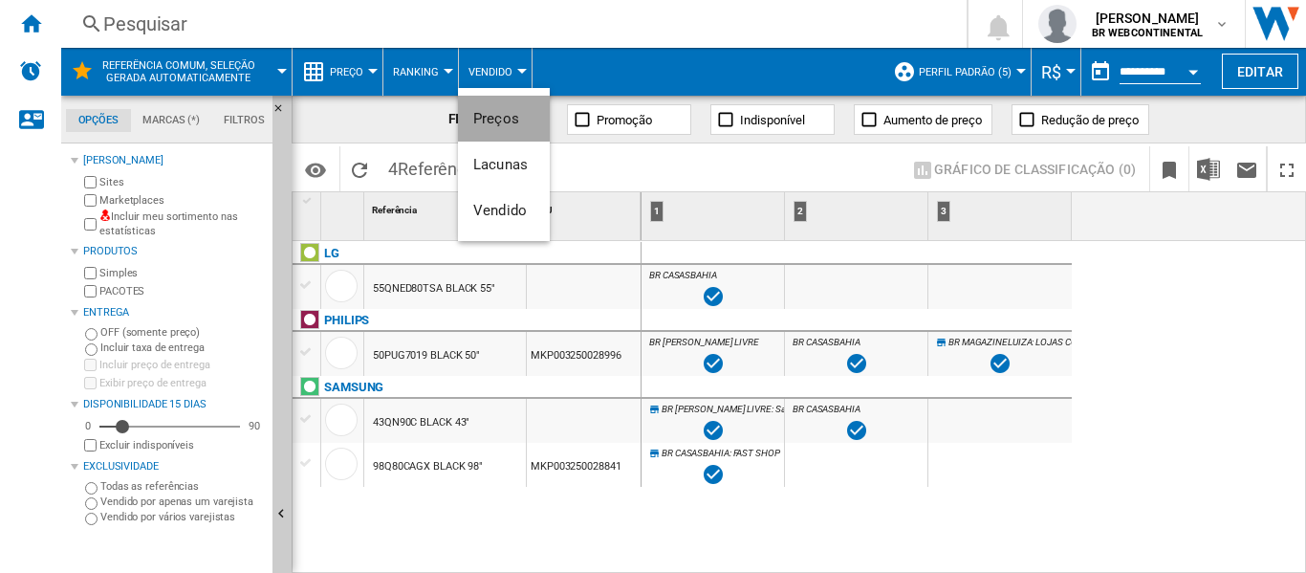
click at [497, 122] on span "Preços" at bounding box center [496, 118] width 46 height 17
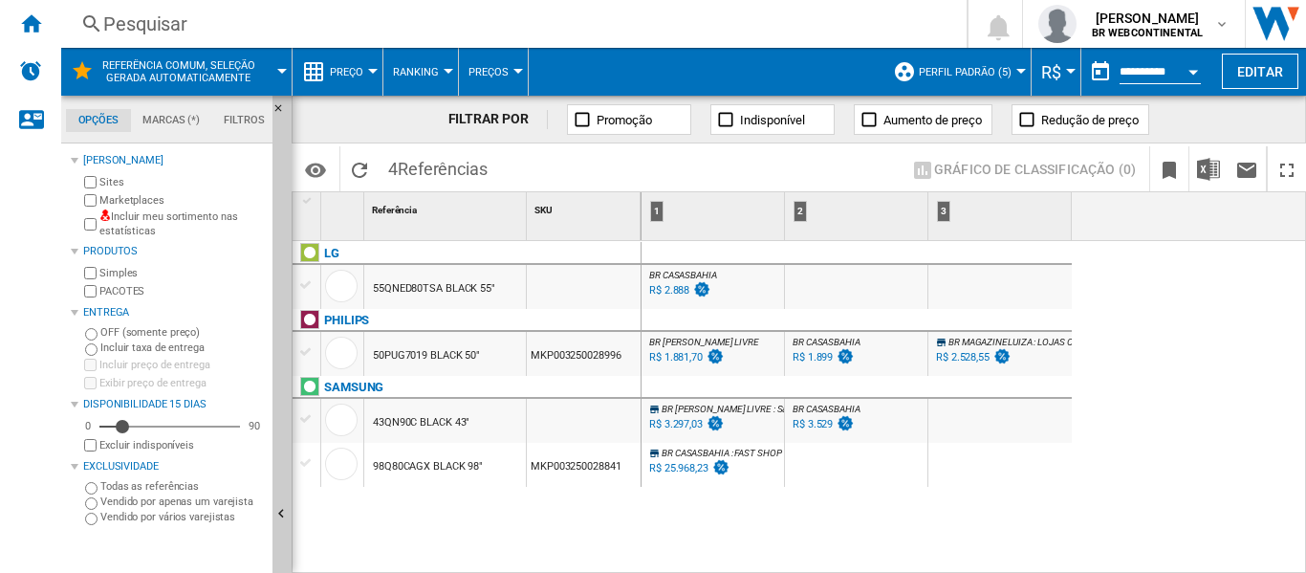
click at [372, 72] on div at bounding box center [373, 71] width 10 height 5
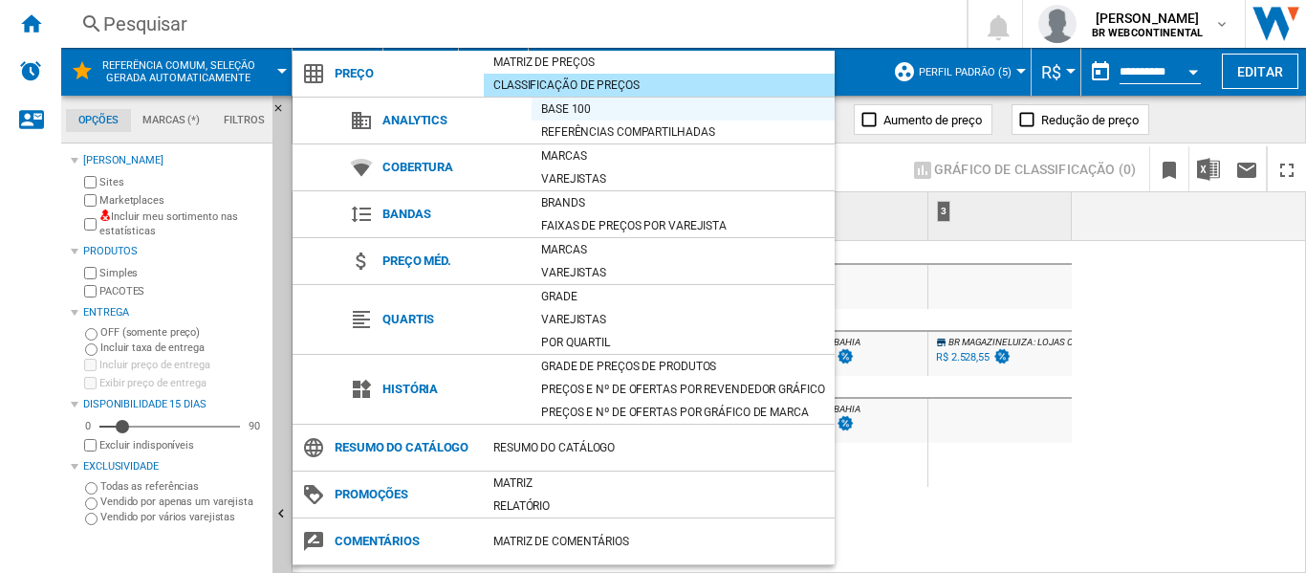
click at [602, 116] on div "Base 100" at bounding box center [683, 108] width 303 height 19
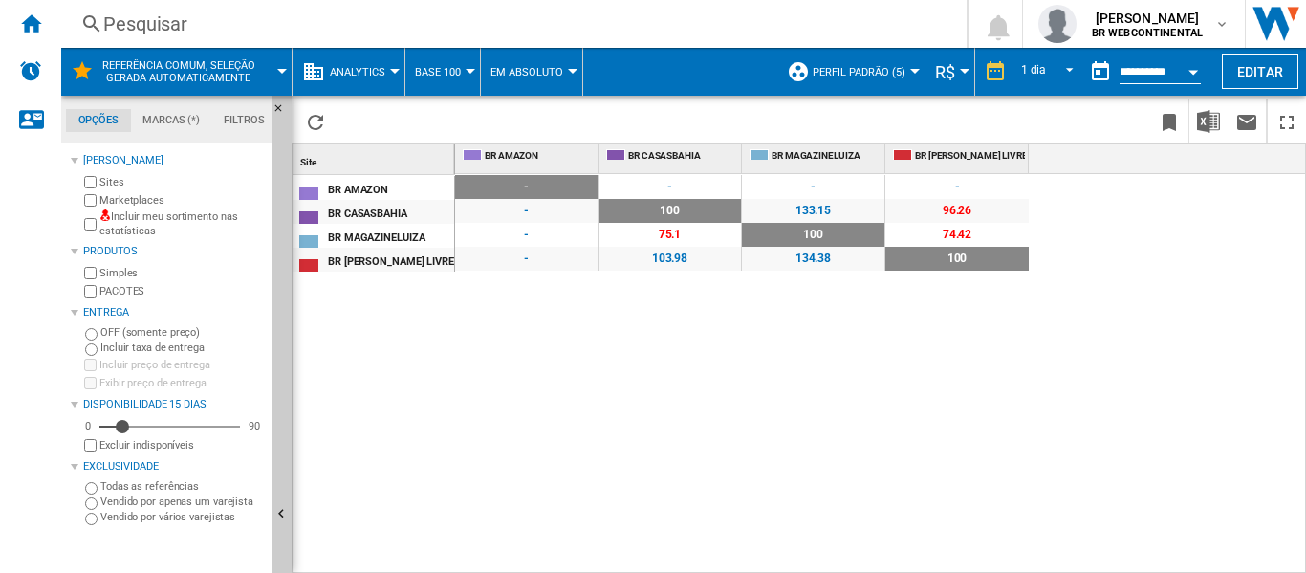
click at [468, 70] on div at bounding box center [471, 71] width 10 height 5
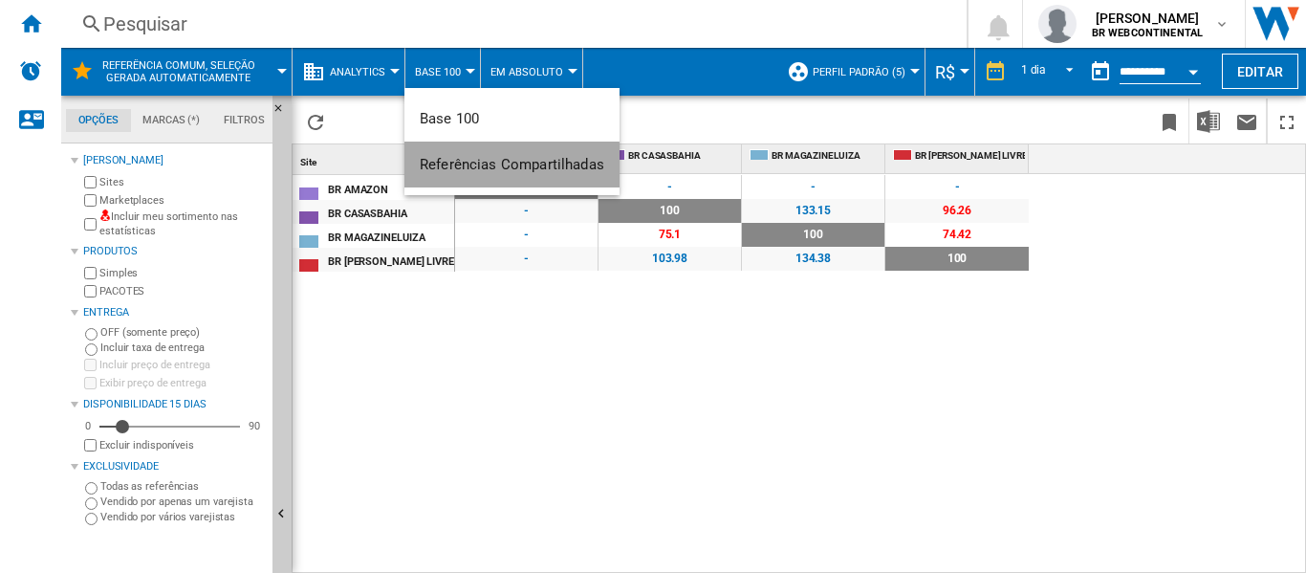
click at [460, 167] on span "Referências Compartilhadas" at bounding box center [512, 164] width 185 height 17
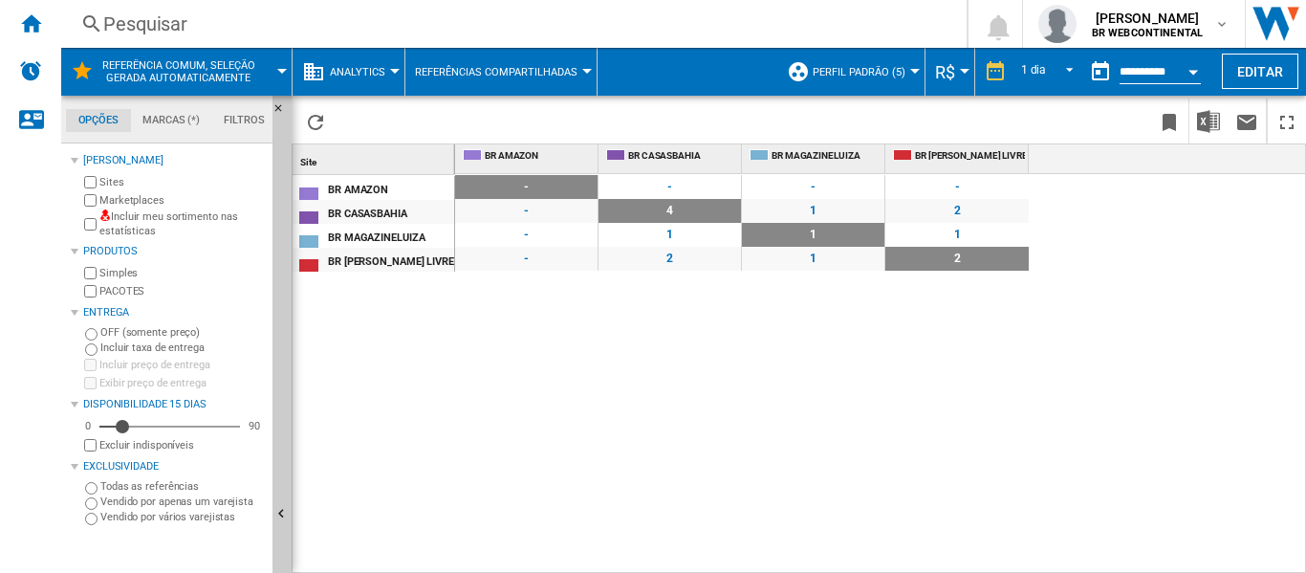
click at [390, 71] on div at bounding box center [395, 71] width 10 height 5
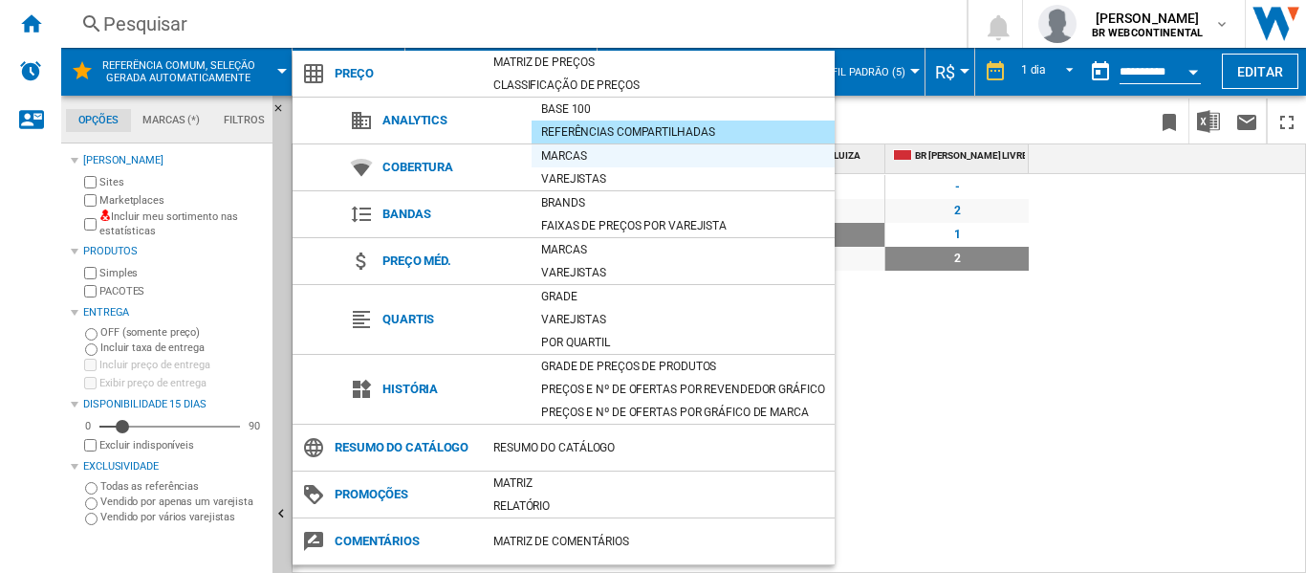
click at [571, 158] on div "Marcas" at bounding box center [683, 155] width 303 height 19
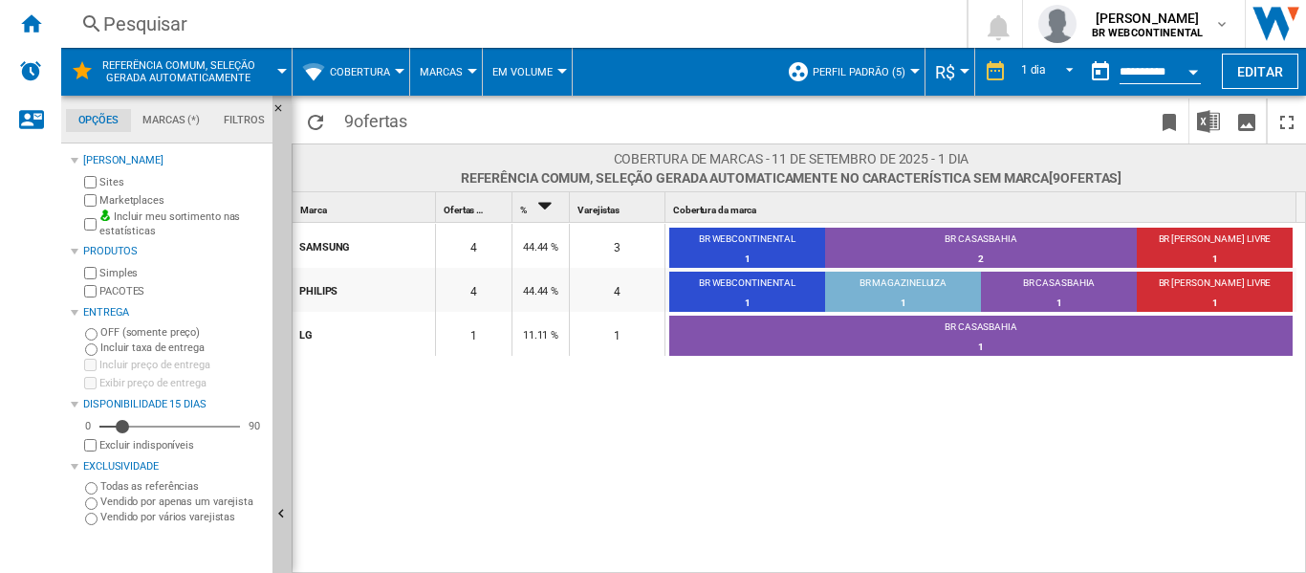
click at [398, 64] on button "Cobertura" at bounding box center [365, 72] width 70 height 48
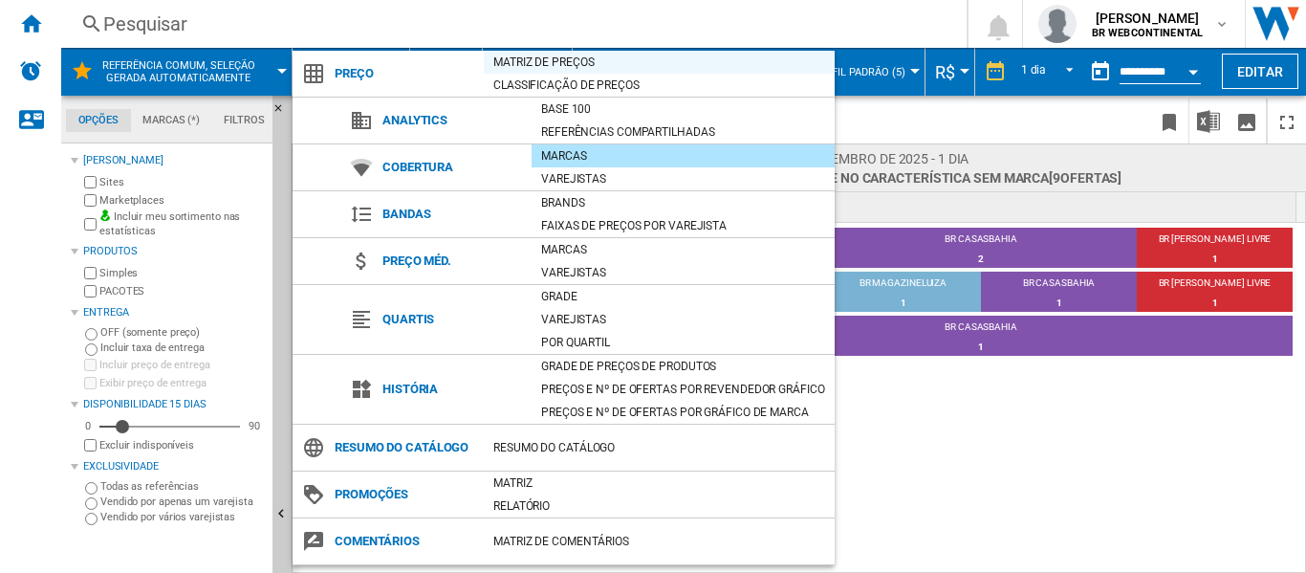
click at [539, 66] on div "Matriz de preços" at bounding box center [659, 62] width 351 height 19
